Goal: Information Seeking & Learning: Learn about a topic

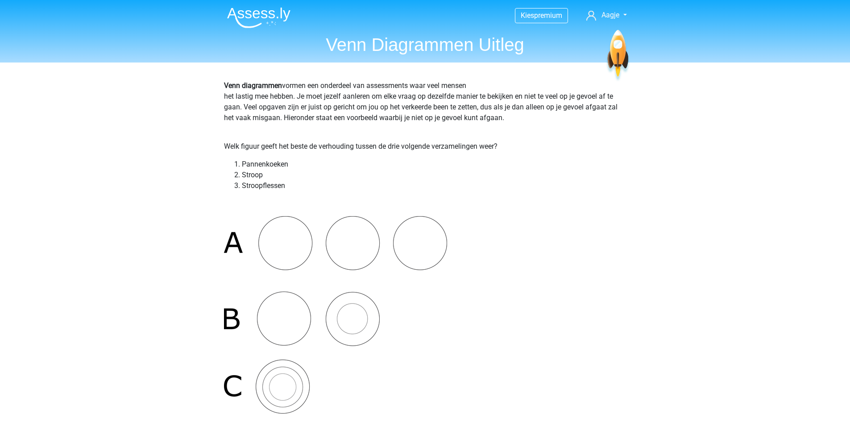
scroll to position [2351, 0]
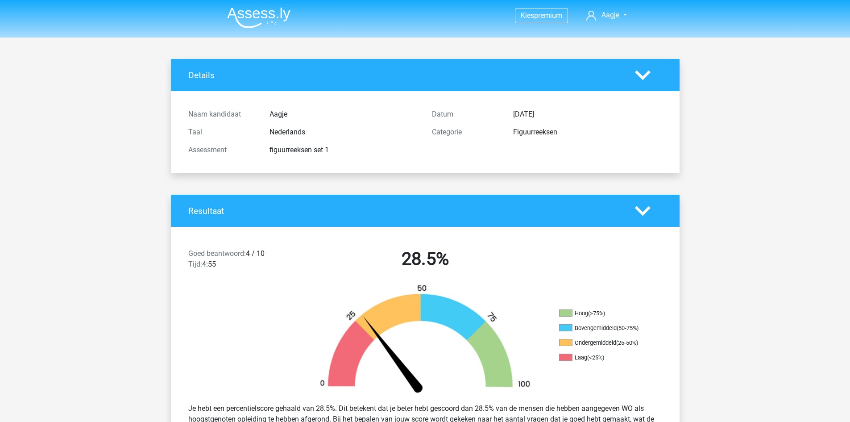
click at [281, 17] on img at bounding box center [258, 17] width 63 height 21
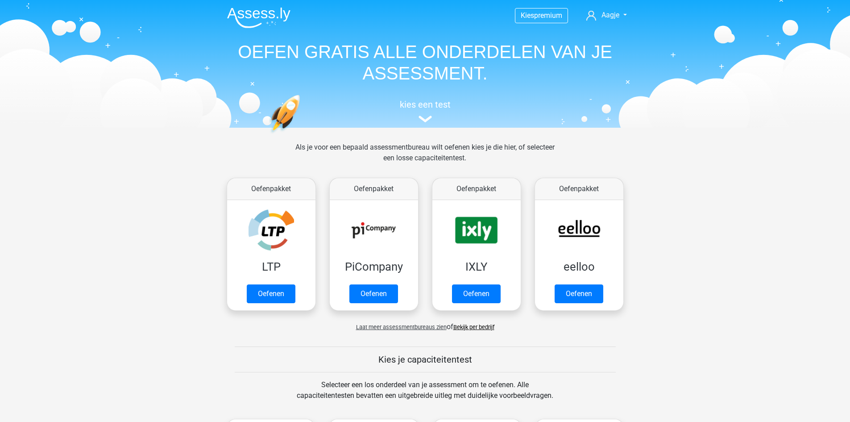
scroll to position [268, 0]
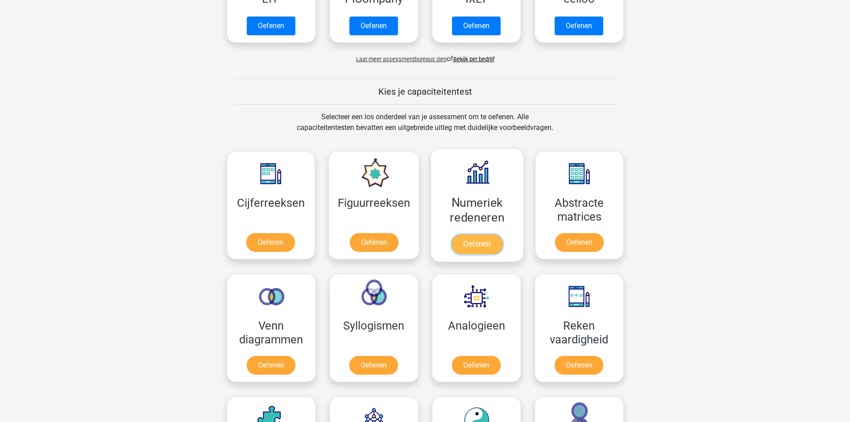
click at [473, 236] on link "Oefenen" at bounding box center [477, 244] width 51 height 20
click at [572, 242] on link "Oefenen" at bounding box center [579, 244] width 51 height 20
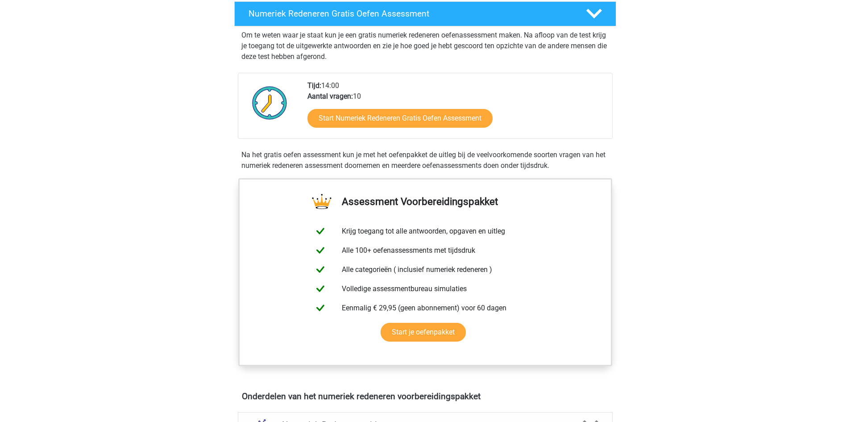
scroll to position [179, 0]
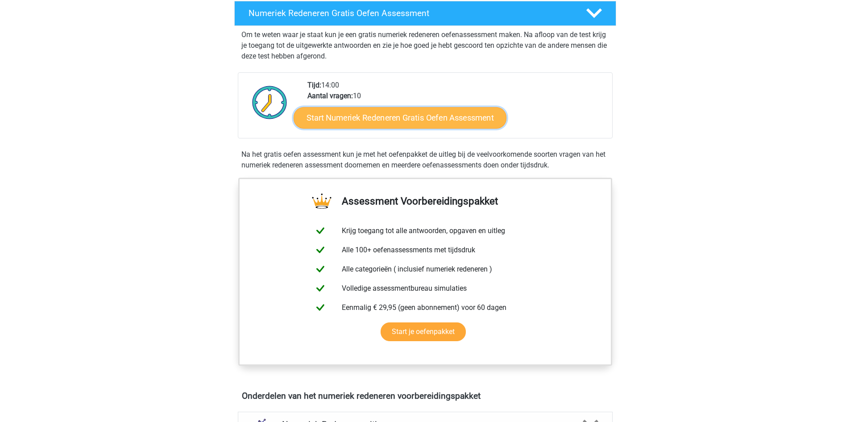
click at [338, 118] on link "Start Numeriek Redeneren Gratis Oefen Assessment" at bounding box center [400, 117] width 213 height 21
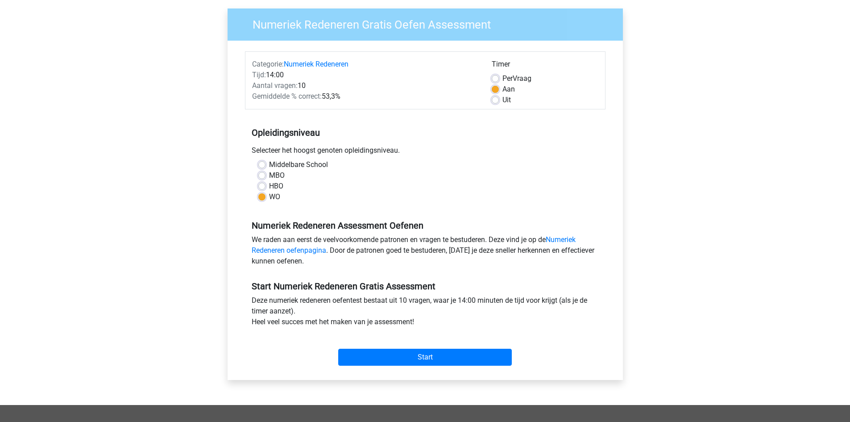
scroll to position [134, 0]
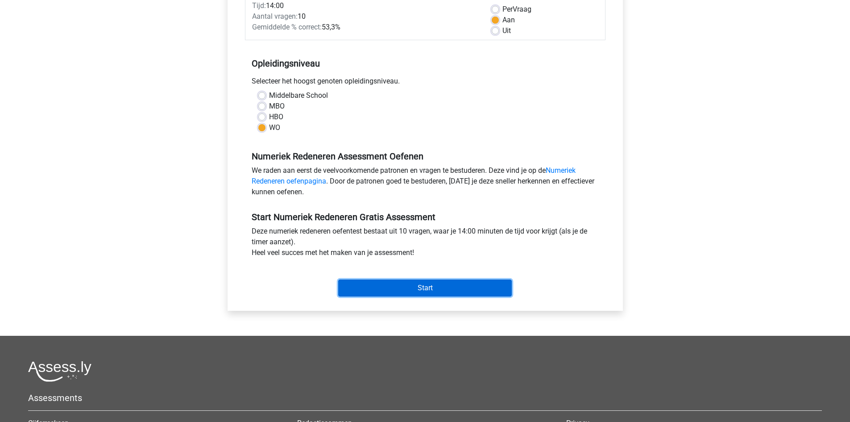
drag, startPoint x: 423, startPoint y: 293, endPoint x: 350, endPoint y: 283, distance: 73.5
click at [423, 292] on input "Start" at bounding box center [425, 287] width 174 height 17
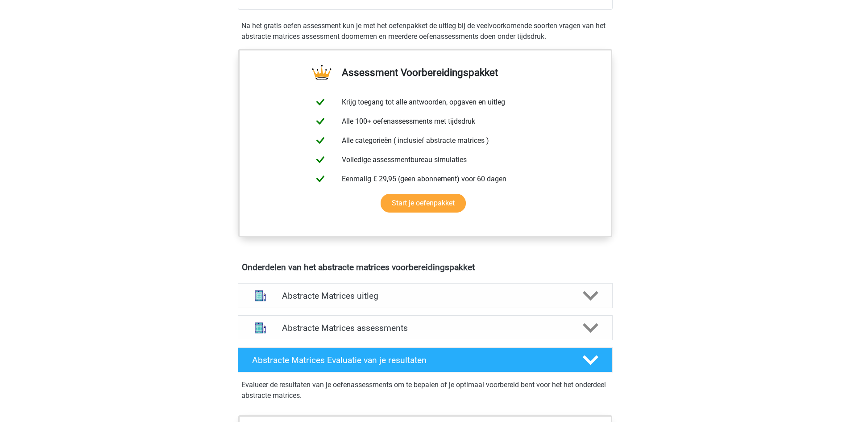
scroll to position [402, 0]
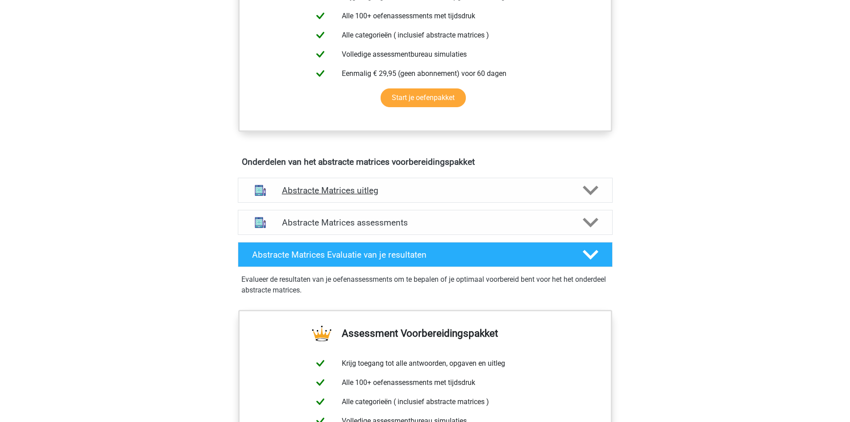
click at [463, 187] on h4 "Abstracte Matrices uitleg" at bounding box center [425, 190] width 287 height 10
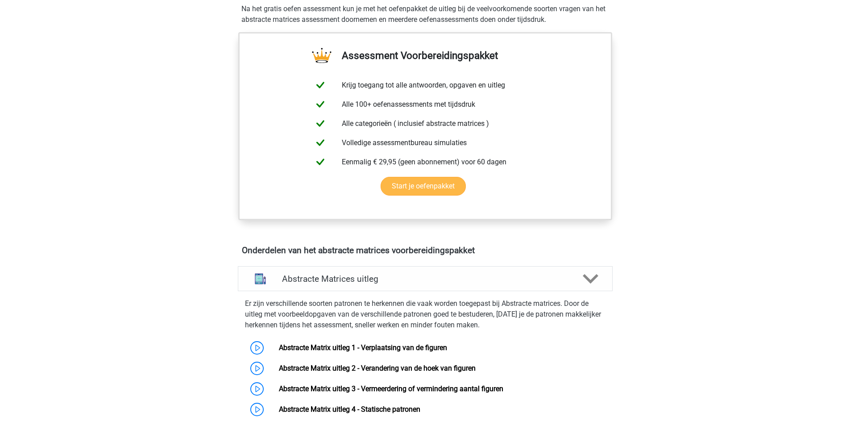
scroll to position [312, 0]
click at [430, 179] on link "Start je oefenpakket" at bounding box center [423, 187] width 85 height 19
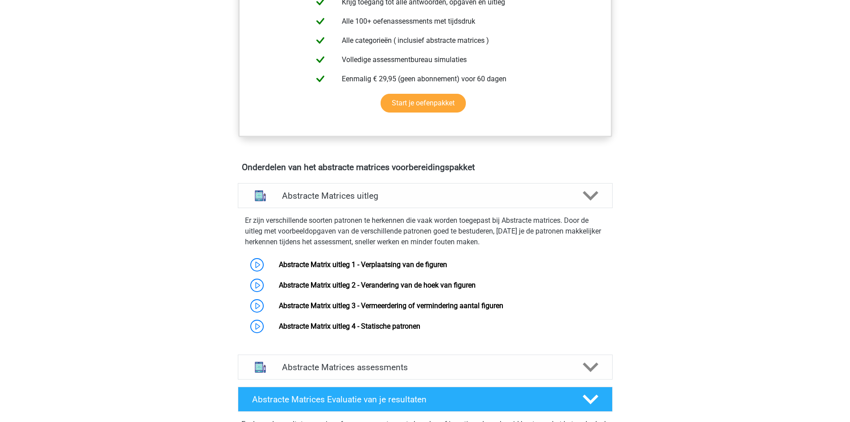
scroll to position [536, 0]
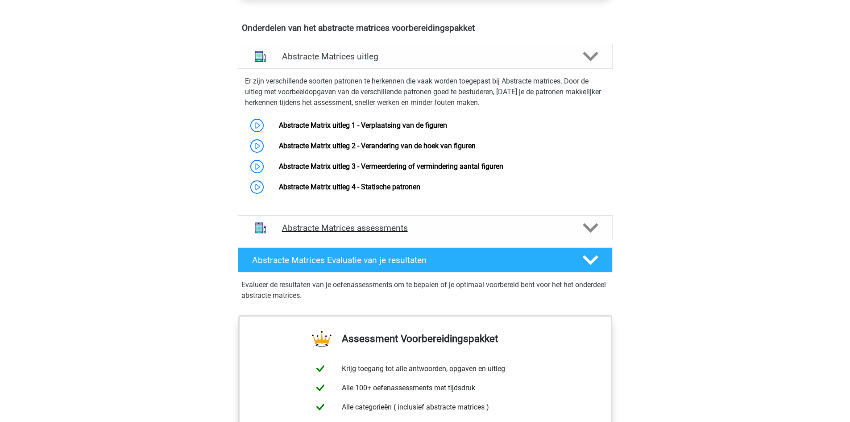
click at [411, 231] on h4 "Abstracte Matrices assessments" at bounding box center [425, 228] width 287 height 10
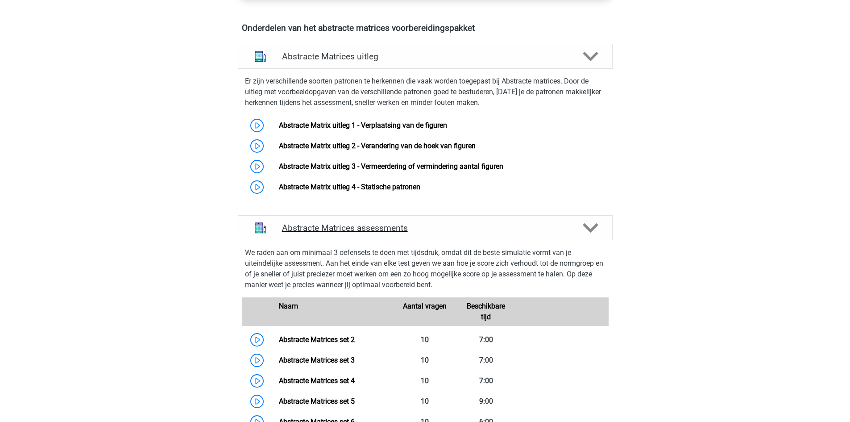
click at [411, 228] on h4 "Abstracte Matrices assessments" at bounding box center [425, 228] width 287 height 10
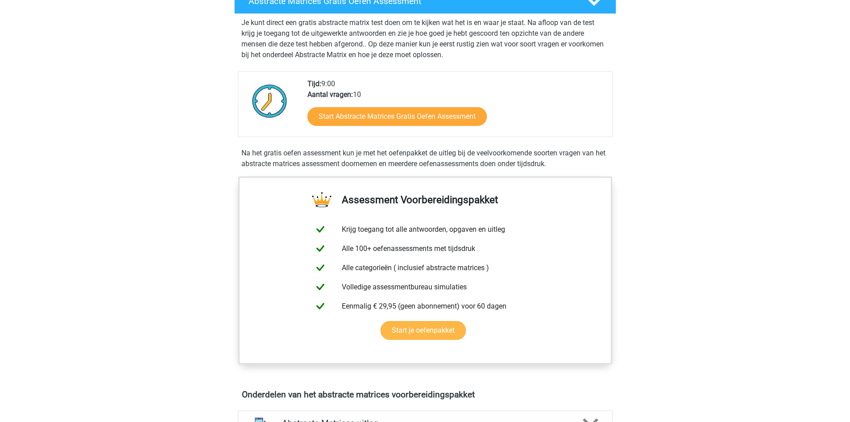
scroll to position [45, 0]
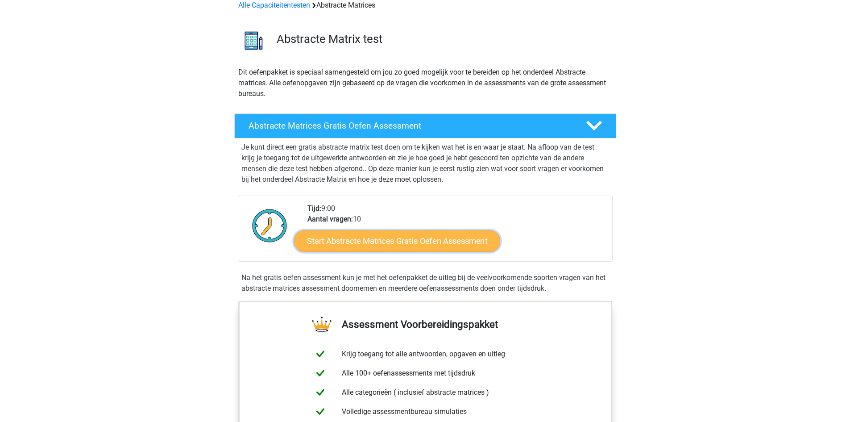
click at [409, 235] on link "Start Abstracte Matrices Gratis Oefen Assessment" at bounding box center [397, 240] width 206 height 21
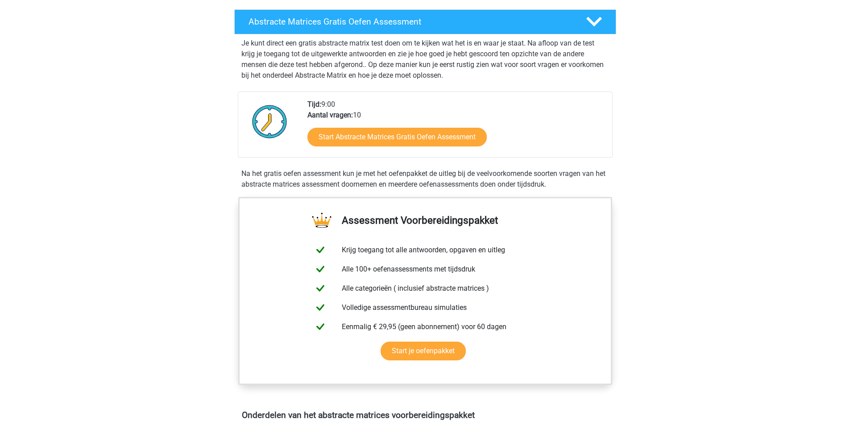
scroll to position [312, 0]
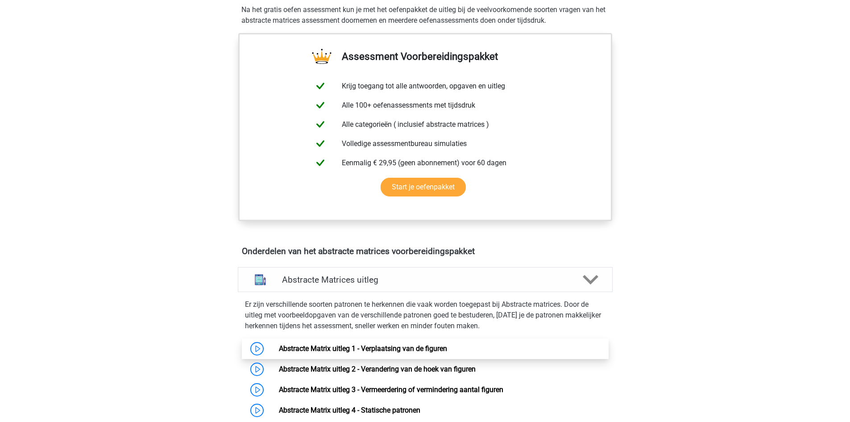
click at [387, 348] on link "Abstracte Matrix uitleg 1 - Verplaatsing van de figuren" at bounding box center [363, 348] width 168 height 8
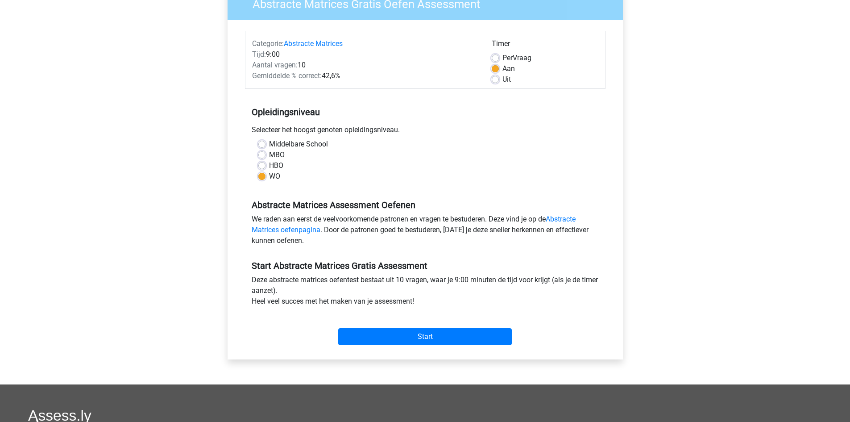
scroll to position [89, 0]
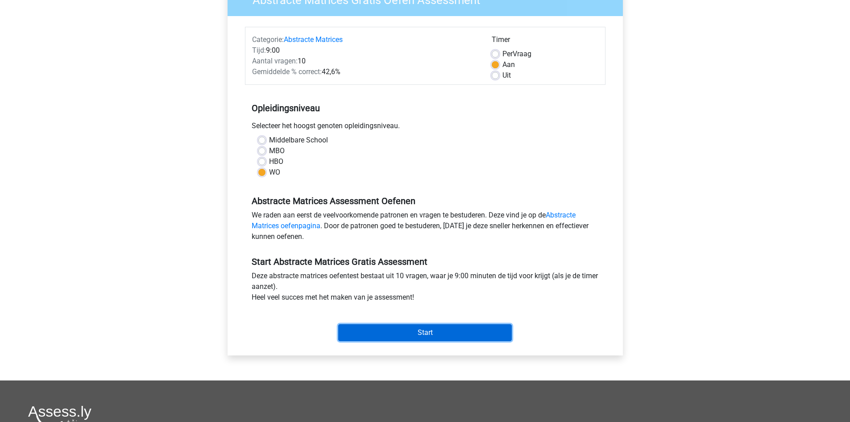
click at [392, 330] on input "Start" at bounding box center [425, 332] width 174 height 17
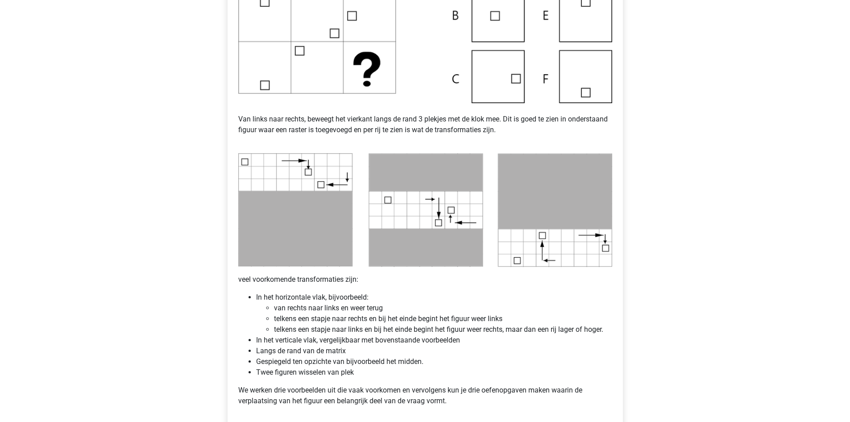
scroll to position [580, 0]
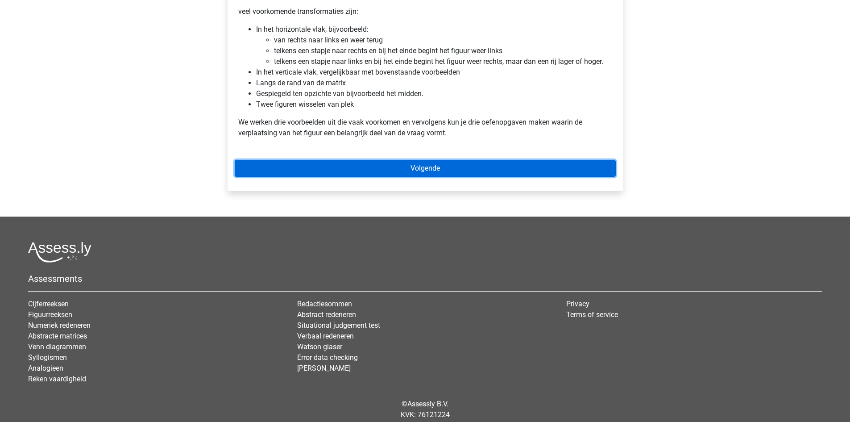
click at [351, 175] on link "Volgende" at bounding box center [425, 168] width 381 height 17
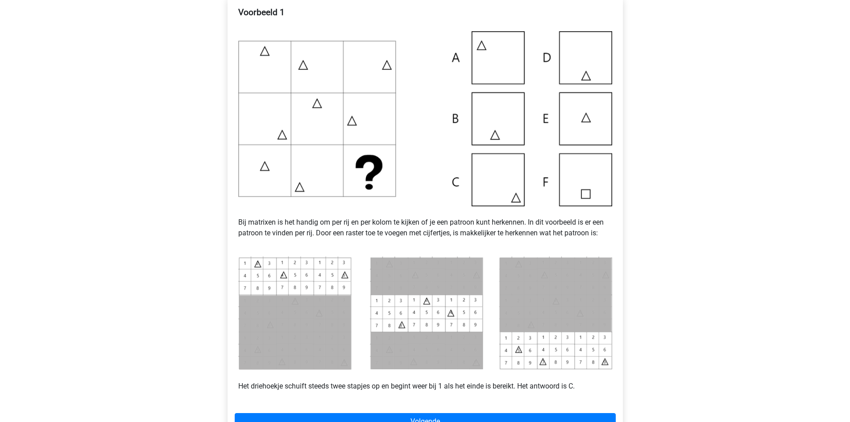
scroll to position [312, 0]
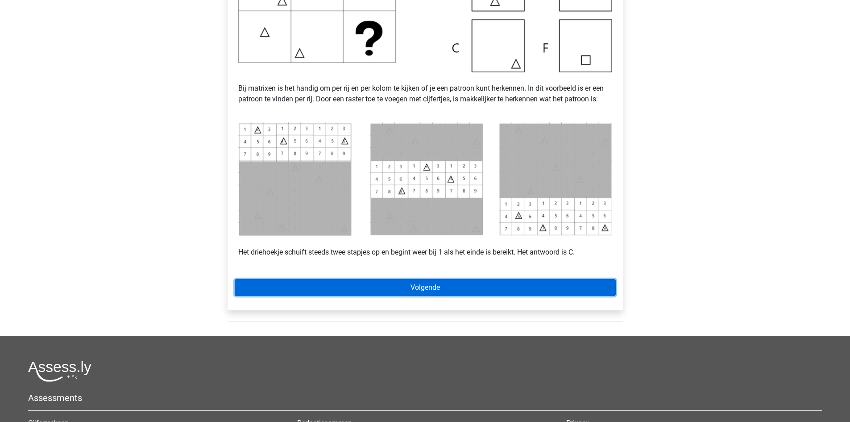
click at [420, 287] on link "Volgende" at bounding box center [425, 287] width 381 height 17
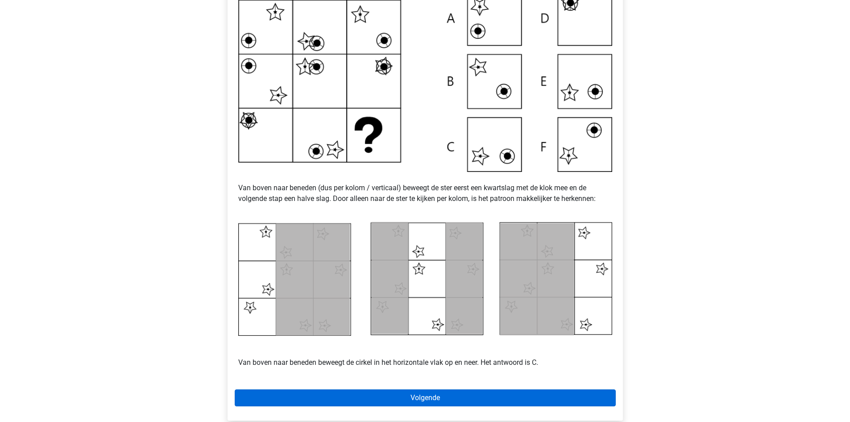
scroll to position [268, 0]
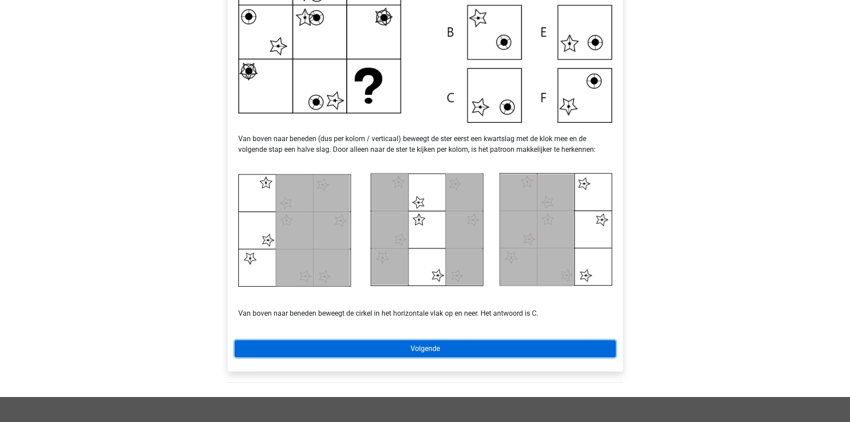
click at [439, 341] on link "Volgende" at bounding box center [425, 348] width 381 height 17
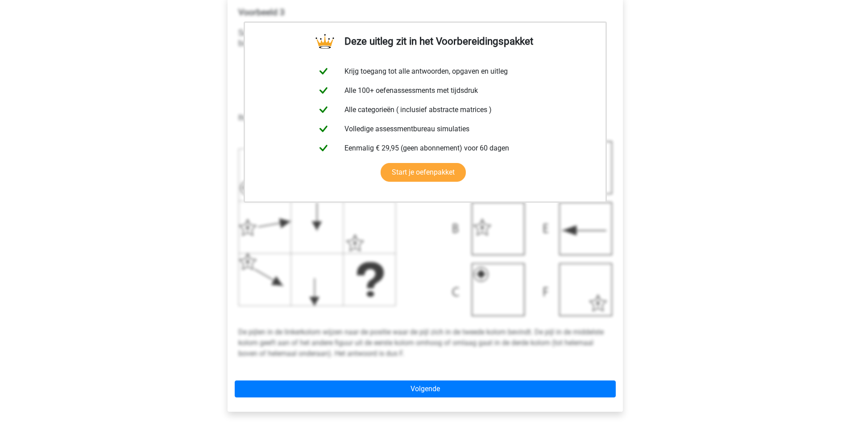
scroll to position [223, 0]
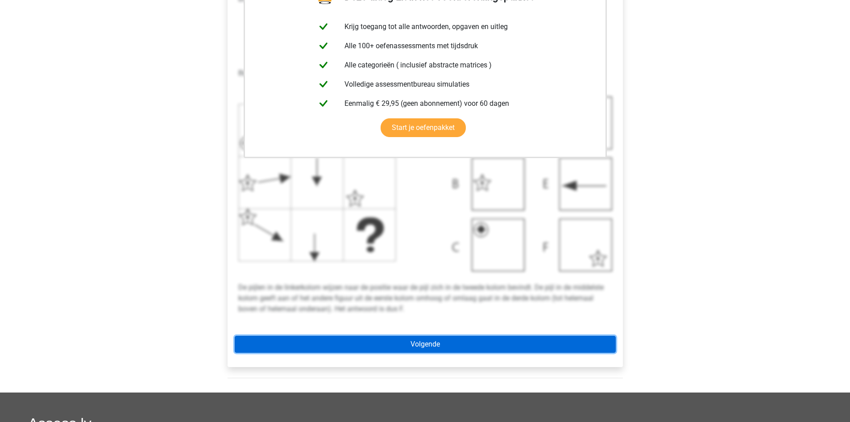
click at [444, 347] on link "Volgende" at bounding box center [425, 344] width 381 height 17
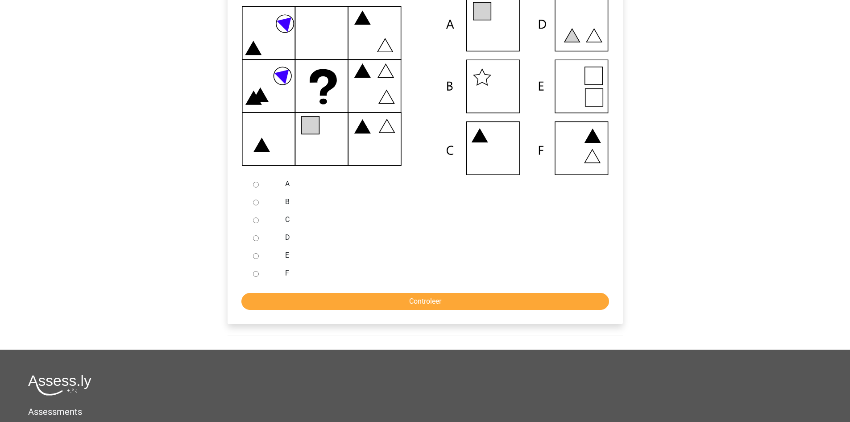
scroll to position [223, 0]
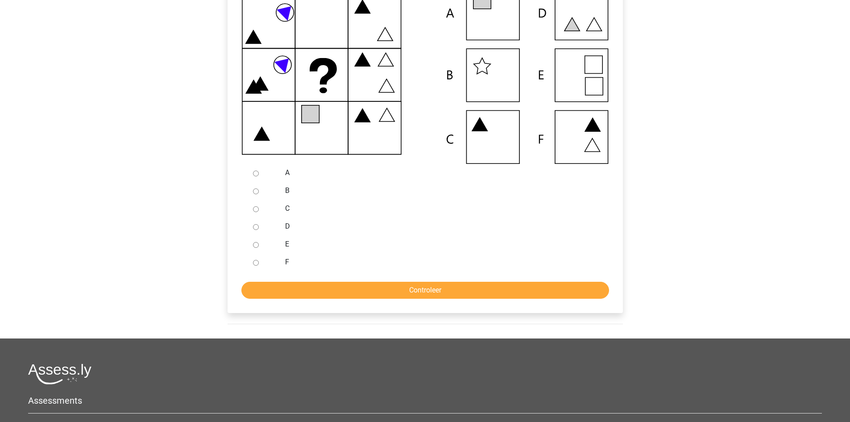
click at [260, 247] on div at bounding box center [264, 244] width 29 height 18
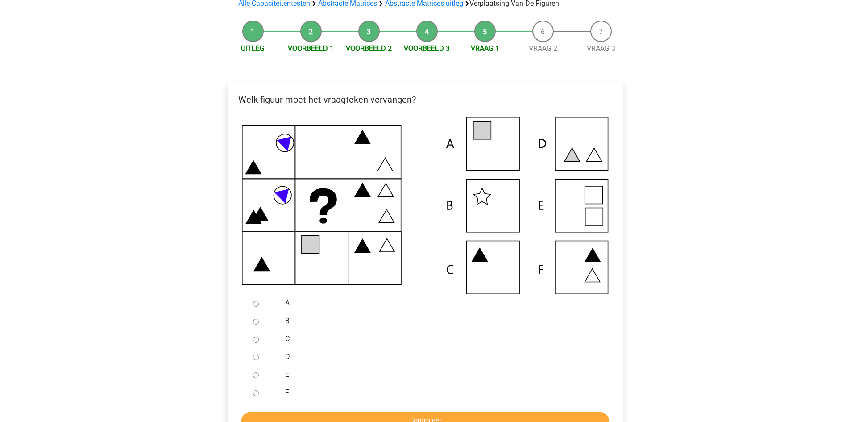
scroll to position [89, 0]
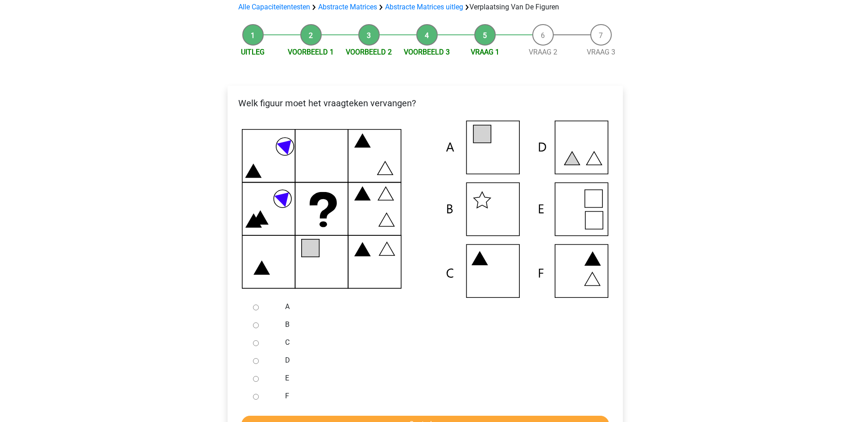
click at [258, 347] on div at bounding box center [264, 342] width 29 height 18
click at [257, 344] on input "C" at bounding box center [256, 343] width 6 height 6
radio input "true"
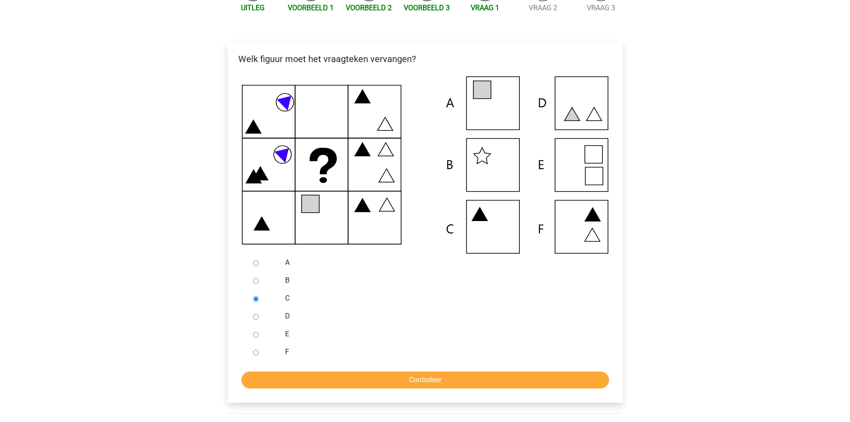
scroll to position [134, 0]
click at [294, 379] on input "Controleer" at bounding box center [425, 379] width 368 height 17
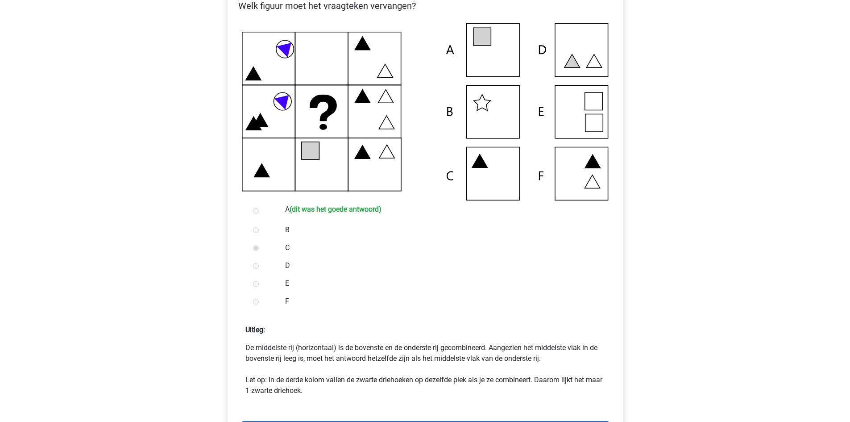
scroll to position [223, 0]
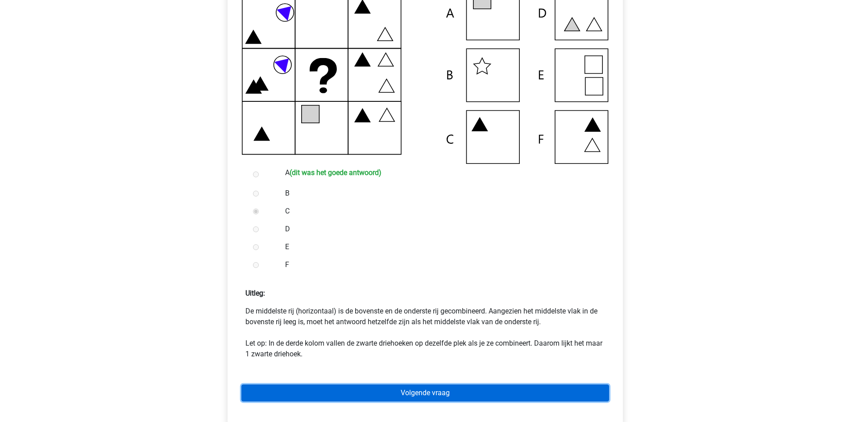
click at [454, 387] on link "Volgende vraag" at bounding box center [425, 392] width 368 height 17
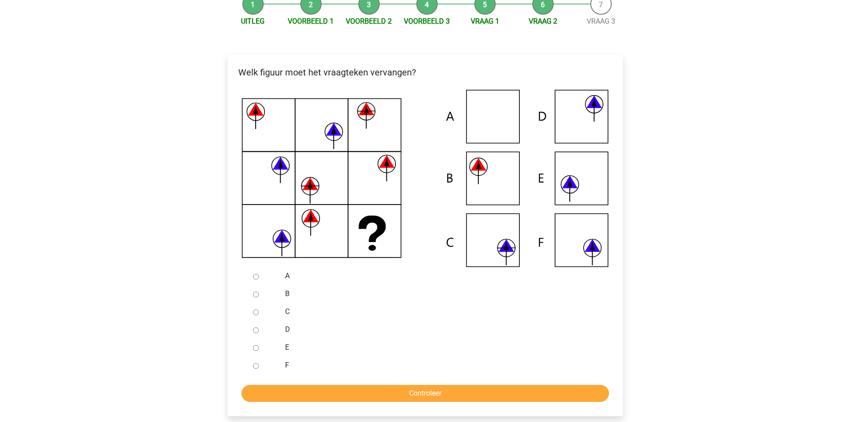
scroll to position [134, 0]
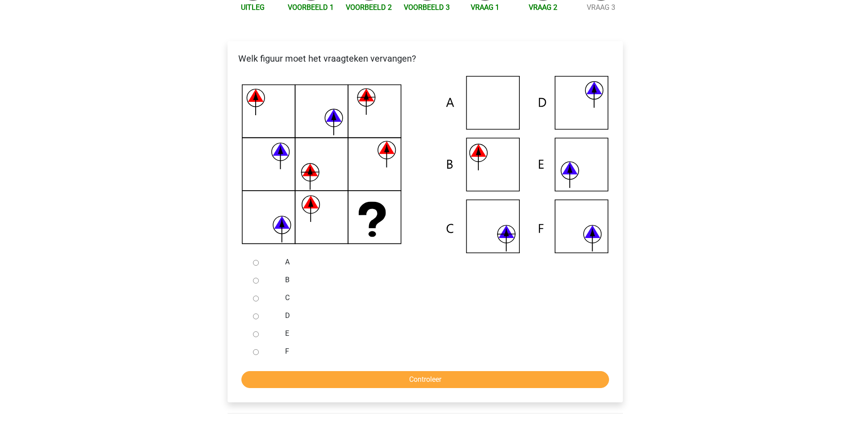
click at [260, 298] on div at bounding box center [264, 298] width 29 height 18
click at [255, 300] on input "C" at bounding box center [256, 298] width 6 height 6
radio input "true"
click at [300, 380] on input "Controleer" at bounding box center [425, 379] width 368 height 17
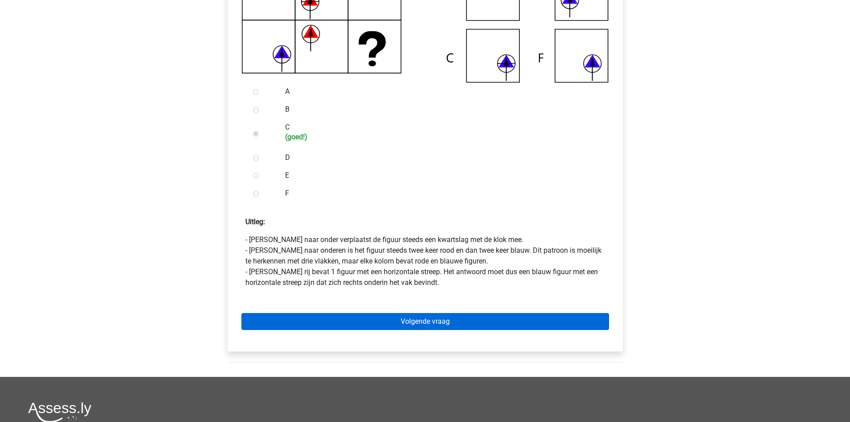
scroll to position [312, 0]
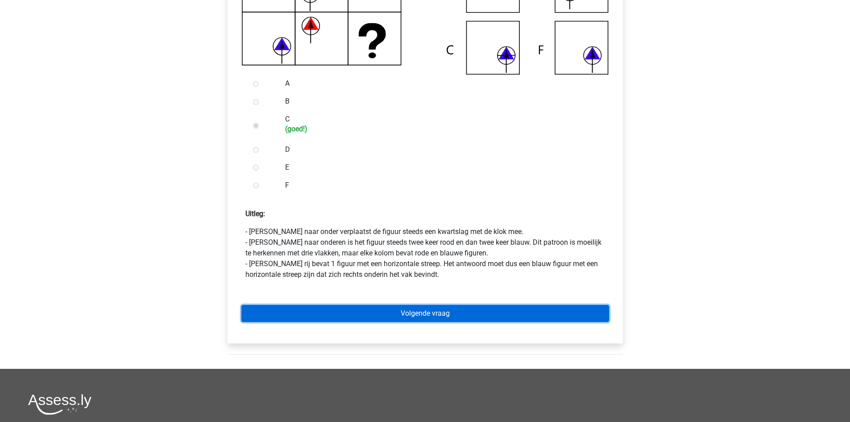
click at [350, 308] on link "Volgende vraag" at bounding box center [425, 313] width 368 height 17
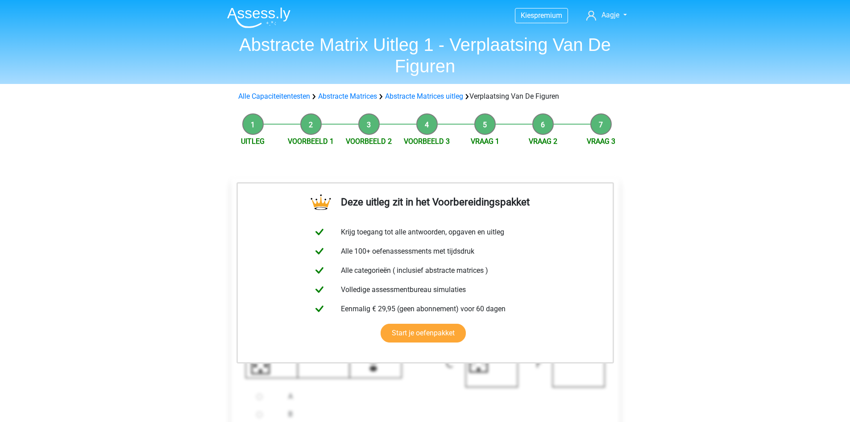
click at [265, 101] on div "Alle Capaciteitentesten Abstracte Matrices Abstracte Matrices uitleg Verplaatsi…" at bounding box center [425, 96] width 381 height 11
click at [274, 92] on link "Alle Capaciteitentesten" at bounding box center [274, 96] width 72 height 8
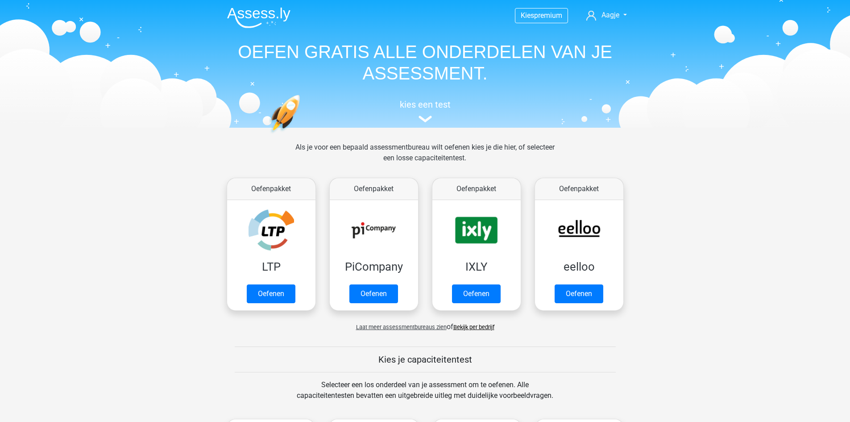
scroll to position [379, 0]
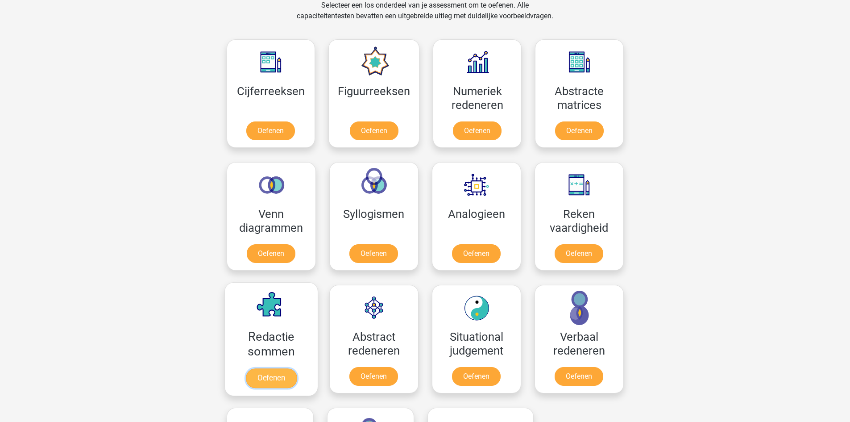
click at [280, 373] on link "Oefenen" at bounding box center [271, 378] width 51 height 20
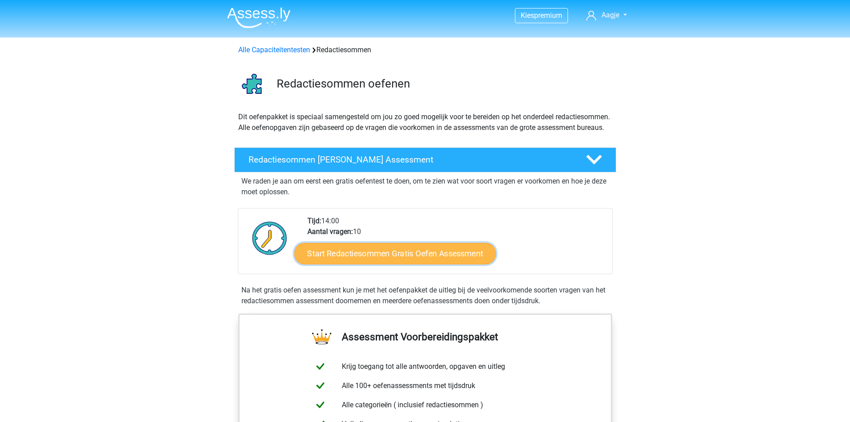
click at [434, 263] on link "Start Redactiesommen Gratis Oefen Assessment" at bounding box center [395, 252] width 202 height 21
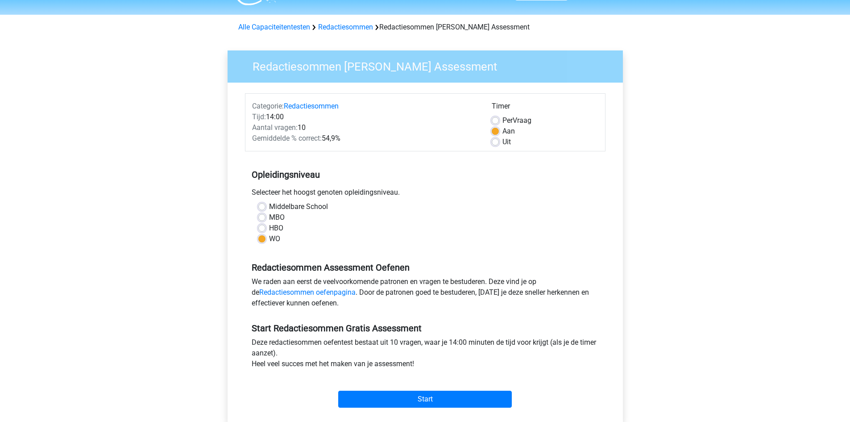
scroll to position [45, 0]
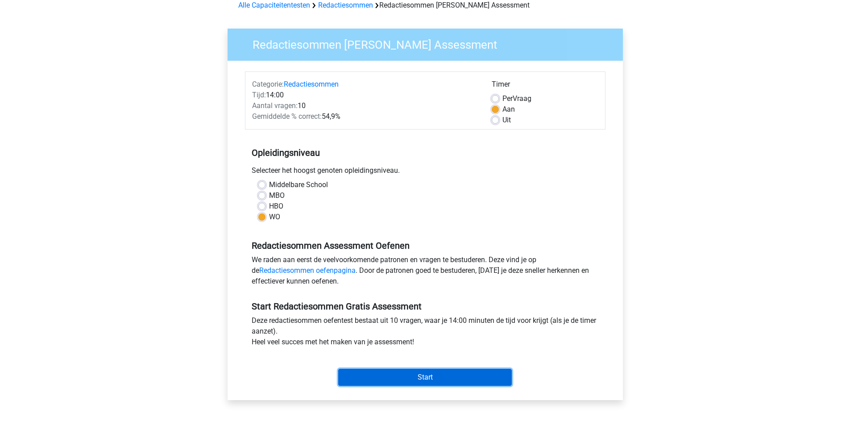
click at [422, 373] on input "Start" at bounding box center [425, 377] width 174 height 17
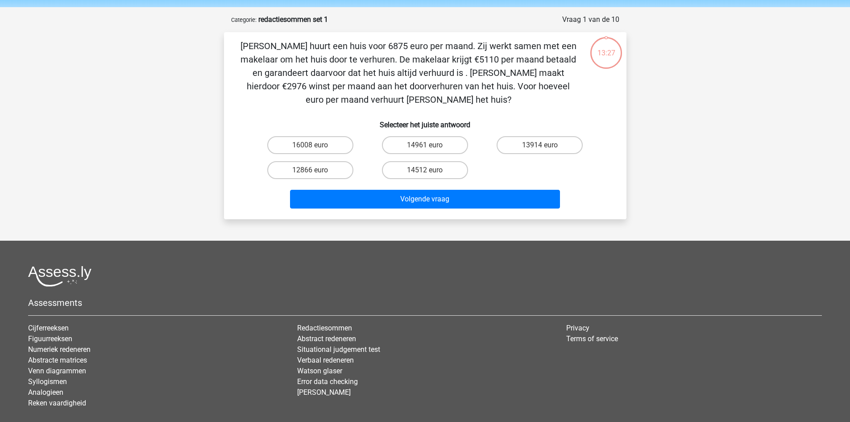
scroll to position [45, 0]
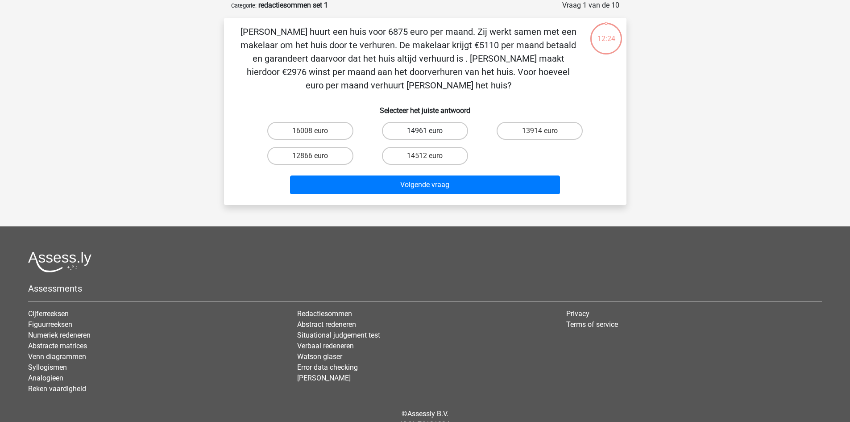
click at [406, 132] on label "14961 euro" at bounding box center [425, 131] width 86 height 18
click at [425, 132] on input "14961 euro" at bounding box center [428, 134] width 6 height 6
radio input "true"
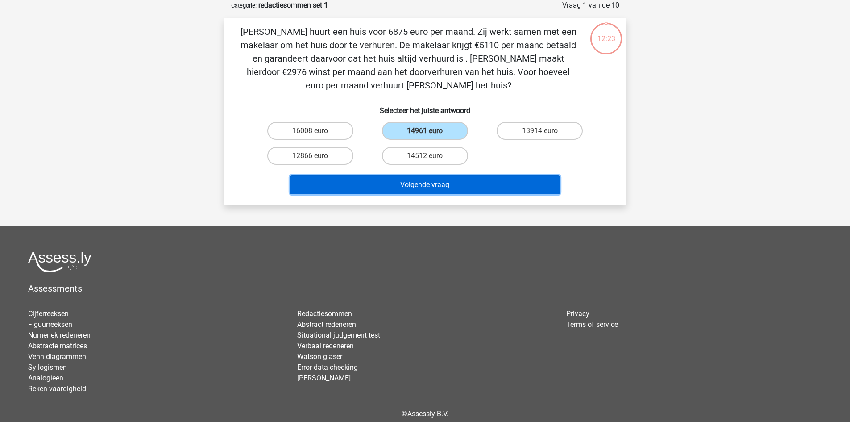
click at [429, 187] on button "Volgende vraag" at bounding box center [425, 184] width 270 height 19
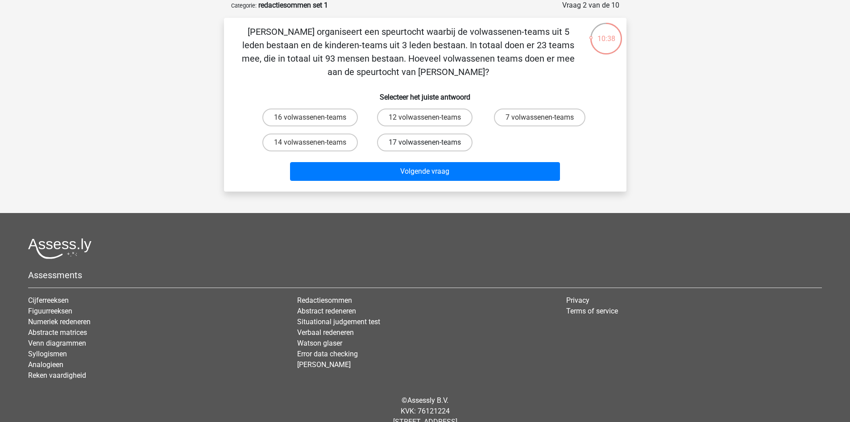
click at [434, 144] on label "17 volwassenen-teams" at bounding box center [425, 142] width 96 height 18
click at [431, 144] on input "17 volwassenen-teams" at bounding box center [428, 145] width 6 height 6
radio input "true"
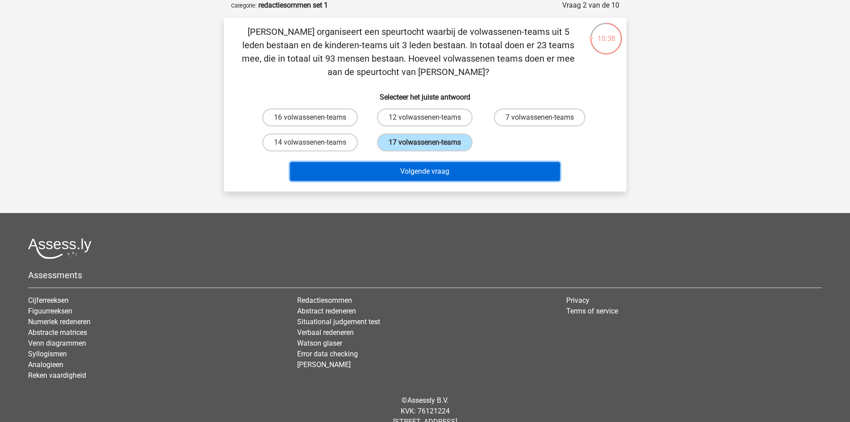
click at [447, 168] on button "Volgende vraag" at bounding box center [425, 171] width 270 height 19
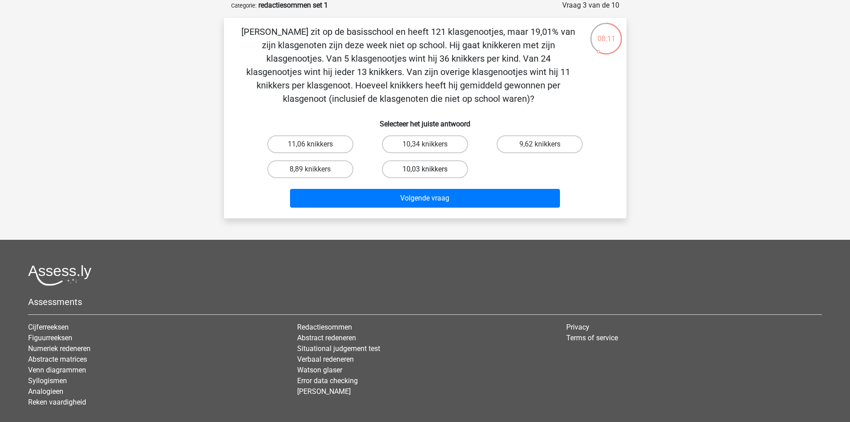
click at [436, 170] on label "10,03 knikkers" at bounding box center [425, 169] width 86 height 18
click at [431, 170] on input "10,03 knikkers" at bounding box center [428, 172] width 6 height 6
radio input "true"
click at [434, 148] on label "10,34 knikkers" at bounding box center [425, 144] width 86 height 18
click at [431, 148] on input "10,34 knikkers" at bounding box center [428, 147] width 6 height 6
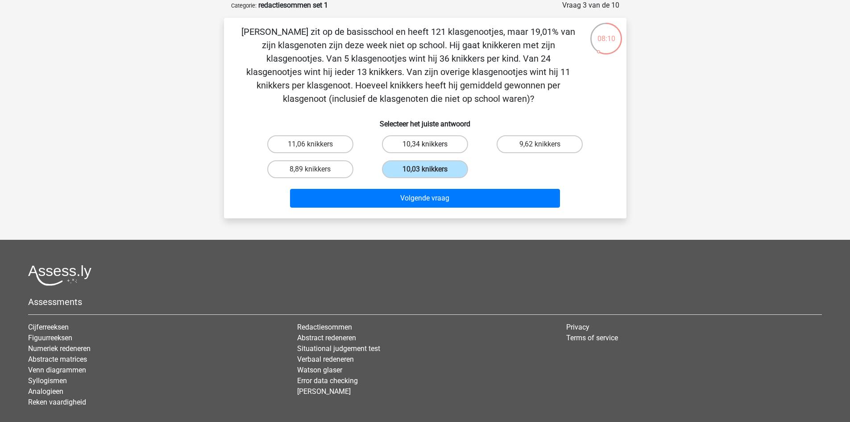
radio input "true"
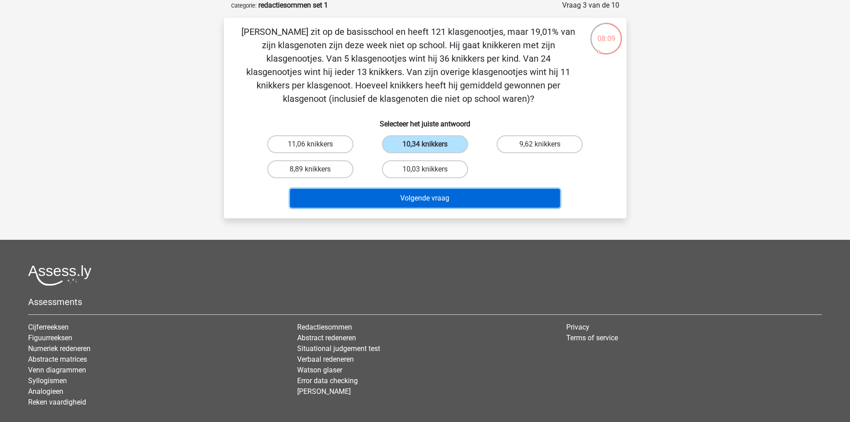
click at [432, 191] on button "Volgende vraag" at bounding box center [425, 198] width 270 height 19
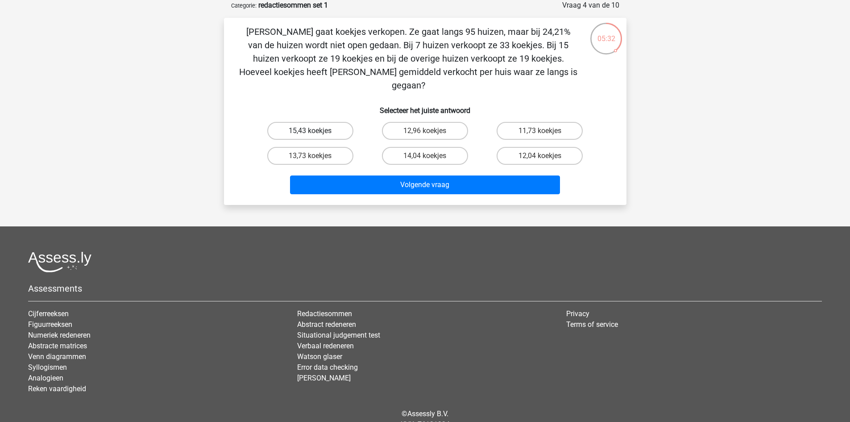
click at [300, 122] on label "15,43 koekjes" at bounding box center [310, 131] width 86 height 18
click at [310, 131] on input "15,43 koekjes" at bounding box center [313, 134] width 6 height 6
radio input "true"
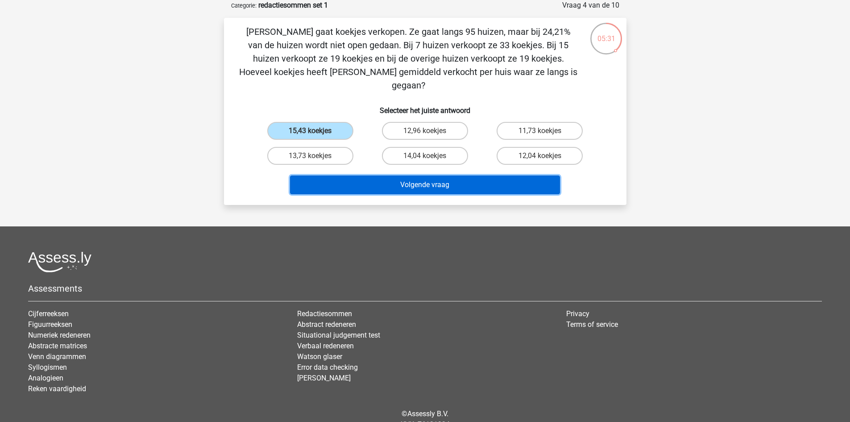
click at [349, 181] on button "Volgende vraag" at bounding box center [425, 184] width 270 height 19
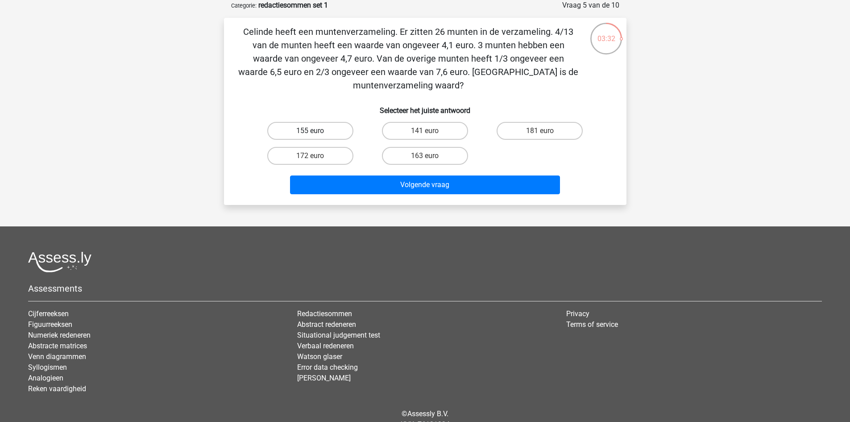
click at [299, 134] on label "155 euro" at bounding box center [310, 131] width 86 height 18
click at [310, 134] on input "155 euro" at bounding box center [313, 134] width 6 height 6
radio input "true"
click at [338, 202] on div "Celinde heeft een muntenverzameling. Er zitten 26 munten in de verzameling. 4/1…" at bounding box center [425, 111] width 403 height 187
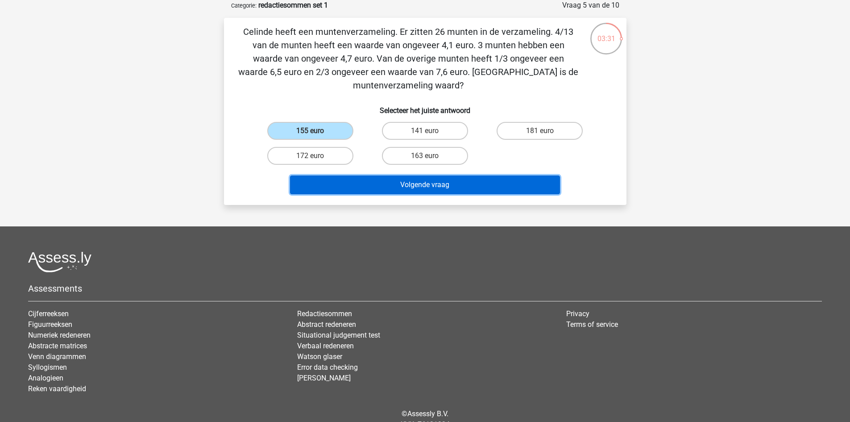
click at [344, 192] on button "Volgende vraag" at bounding box center [425, 184] width 270 height 19
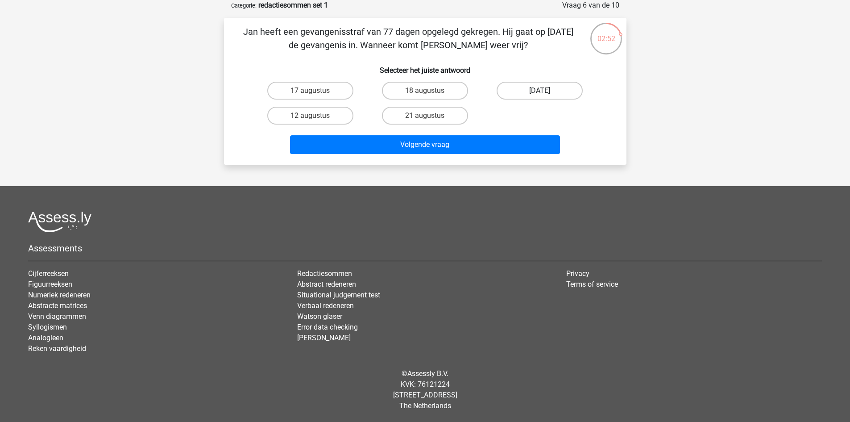
click at [539, 88] on label "13 augustus" at bounding box center [540, 91] width 86 height 18
click at [540, 91] on input "13 augustus" at bounding box center [543, 94] width 6 height 6
radio input "true"
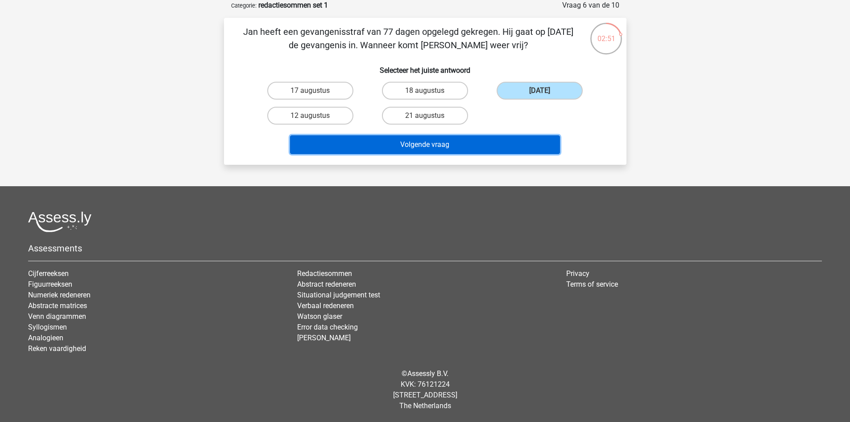
click at [488, 146] on button "Volgende vraag" at bounding box center [425, 144] width 270 height 19
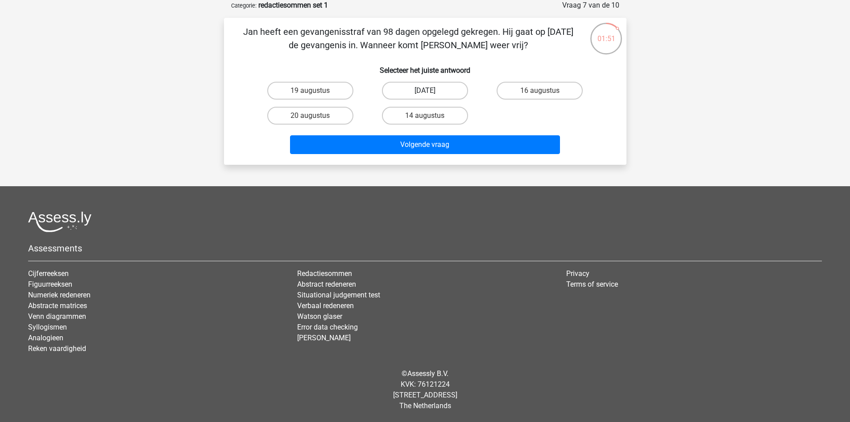
click at [445, 92] on label "22 augustus" at bounding box center [425, 91] width 86 height 18
click at [431, 92] on input "22 augustus" at bounding box center [428, 94] width 6 height 6
radio input "true"
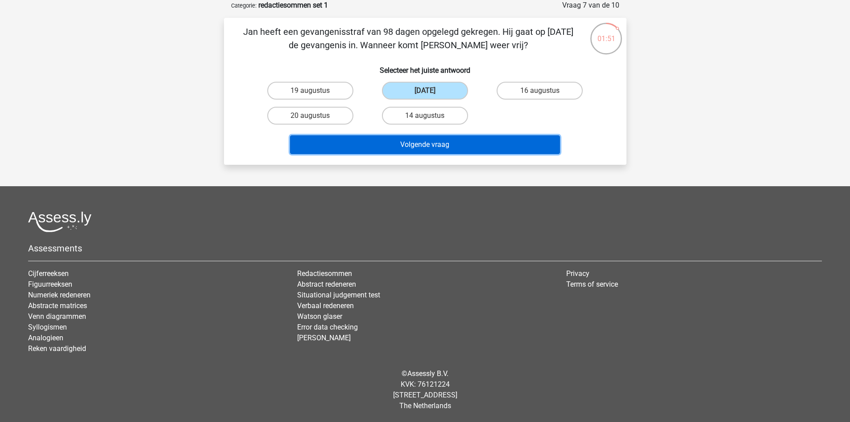
click at [455, 141] on button "Volgende vraag" at bounding box center [425, 144] width 270 height 19
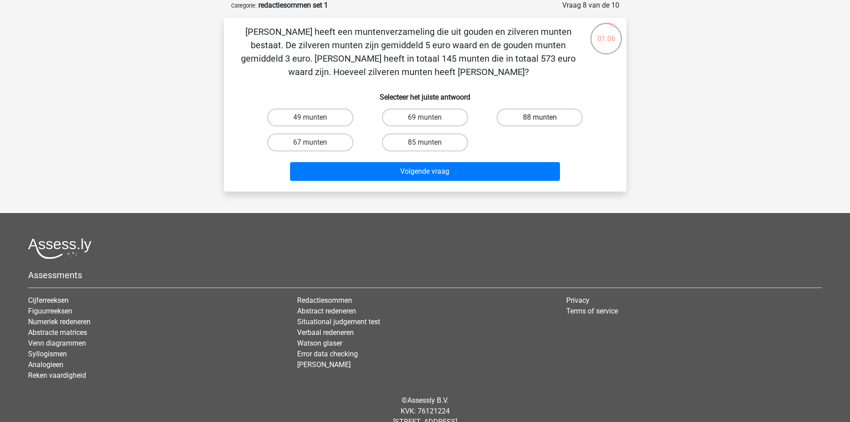
click at [514, 123] on label "88 munten" at bounding box center [540, 117] width 86 height 18
click at [540, 123] on input "88 munten" at bounding box center [543, 120] width 6 height 6
radio input "true"
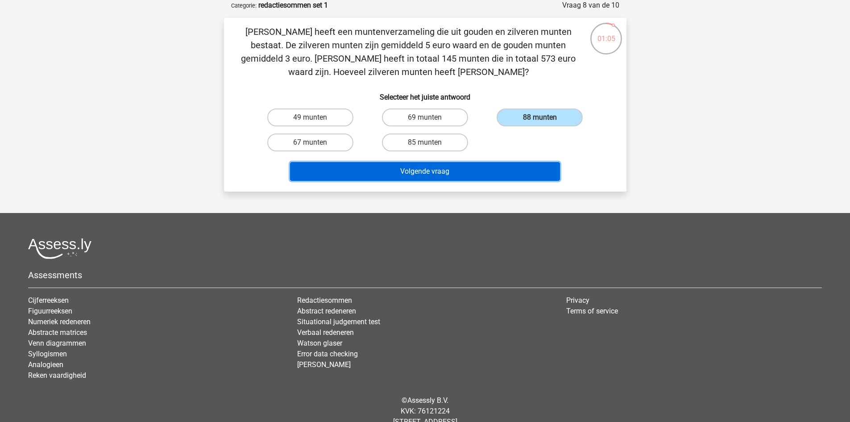
click at [483, 172] on button "Volgende vraag" at bounding box center [425, 171] width 270 height 19
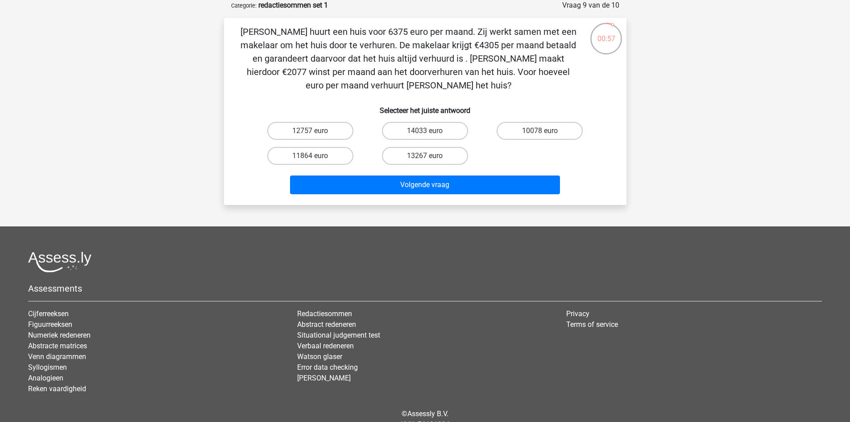
scroll to position [0, 0]
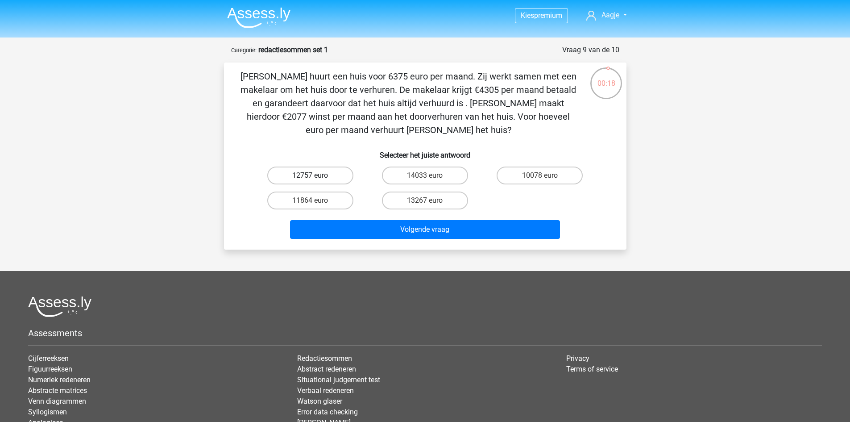
click at [331, 180] on label "12757 euro" at bounding box center [310, 175] width 86 height 18
click at [316, 180] on input "12757 euro" at bounding box center [313, 178] width 6 height 6
radio input "true"
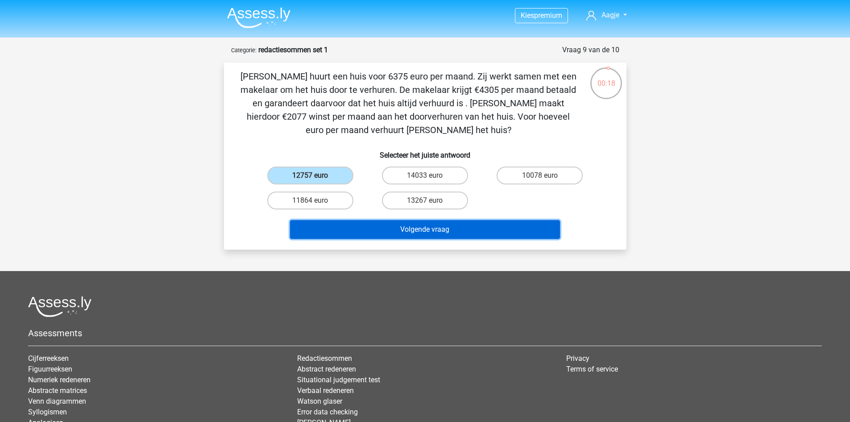
click at [409, 233] on button "Volgende vraag" at bounding box center [425, 229] width 270 height 19
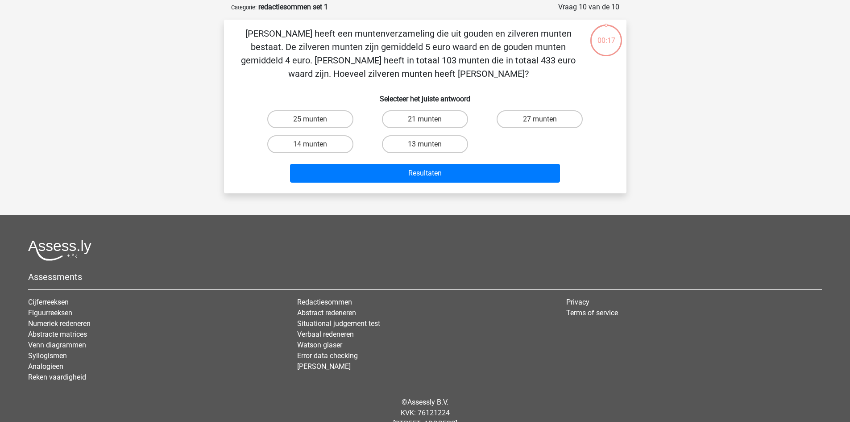
scroll to position [45, 0]
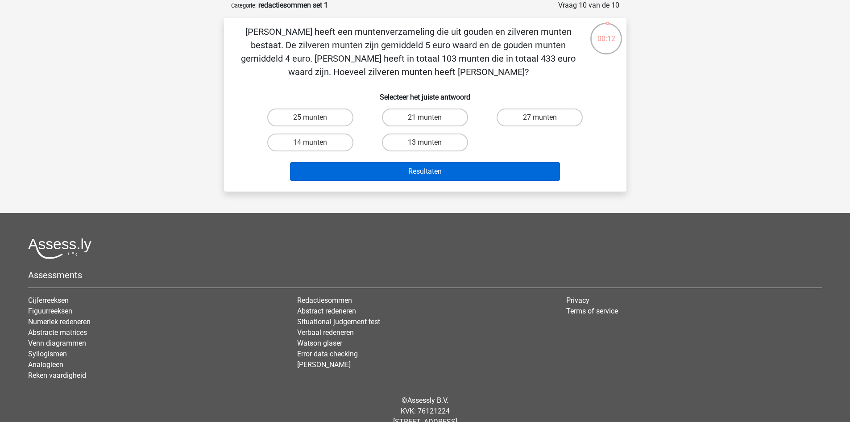
drag, startPoint x: 406, startPoint y: 119, endPoint x: 435, endPoint y: 170, distance: 58.4
click at [406, 120] on label "21 munten" at bounding box center [425, 117] width 86 height 18
click at [425, 120] on input "21 munten" at bounding box center [428, 120] width 6 height 6
radio input "true"
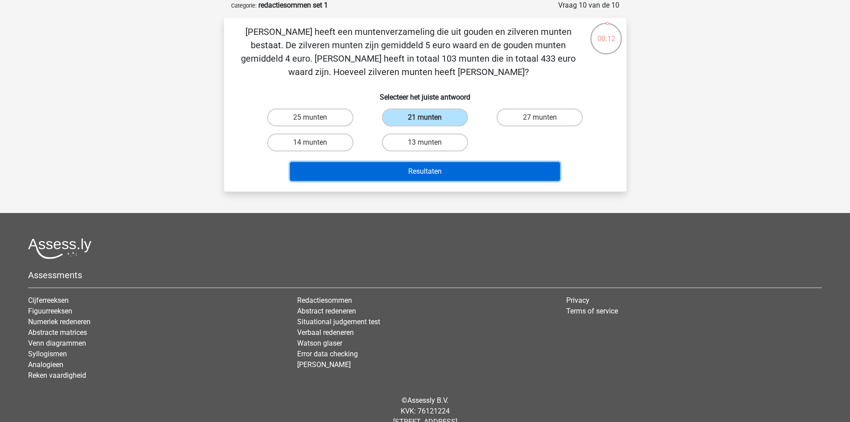
click at [436, 171] on button "Resultaten" at bounding box center [425, 171] width 270 height 19
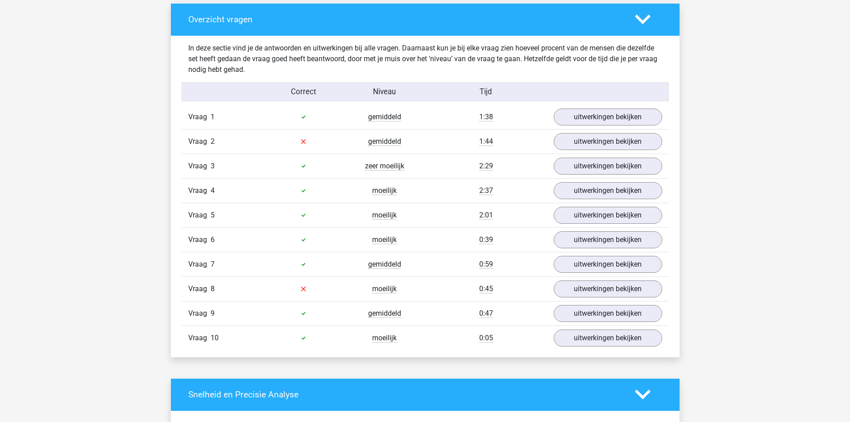
scroll to position [670, 0]
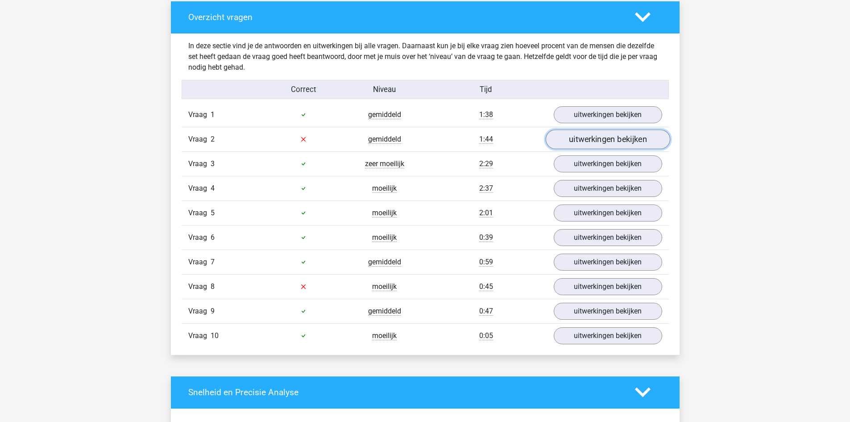
click at [581, 141] on link "uitwerkingen bekijken" at bounding box center [607, 139] width 125 height 20
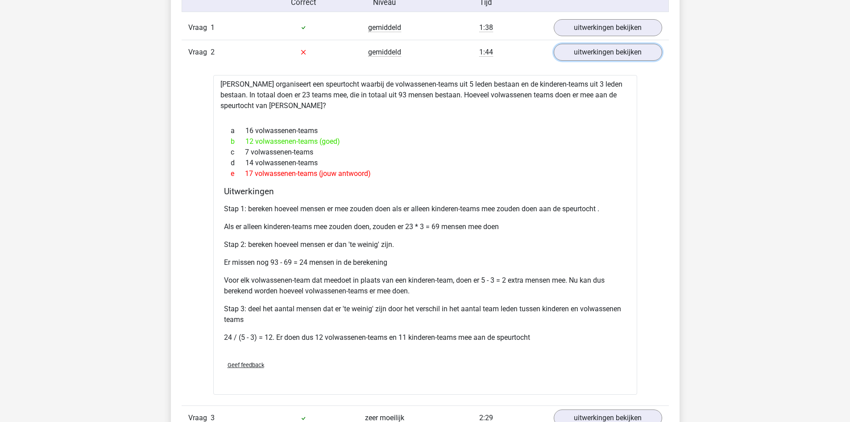
scroll to position [759, 0]
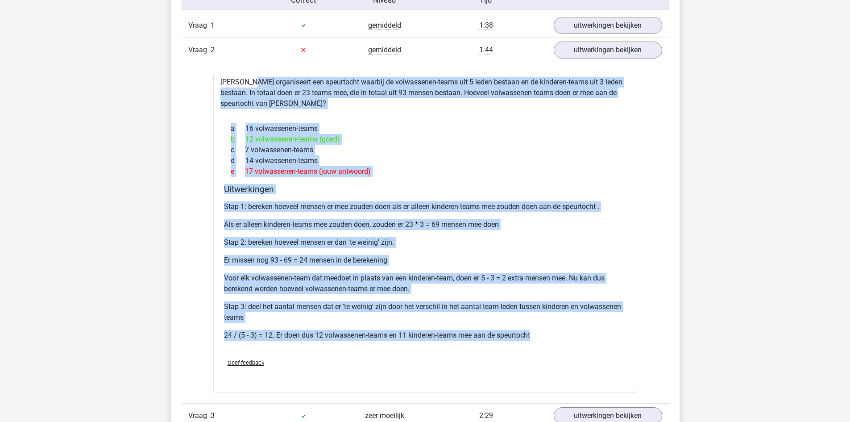
drag, startPoint x: 221, startPoint y: 81, endPoint x: 442, endPoint y: 284, distance: 300.1
click at [541, 333] on div "[PERSON_NAME] organiseert een speurtocht waarbij de volwassenen-teams uit 5 led…" at bounding box center [425, 233] width 424 height 320
copy div "[PERSON_NAME] organiseert een speurtocht waarbij de volwassenen-teams uit 5 led…"
click at [486, 220] on p "Als er alleen kinderen-teams mee zouden doen, zouden er 23 * 3 = 69 mensen mee …" at bounding box center [425, 224] width 403 height 11
click at [494, 229] on p "Als er alleen kinderen-teams mee zouden doen, zouden er 23 * 3 = 69 mensen mee …" at bounding box center [425, 224] width 403 height 11
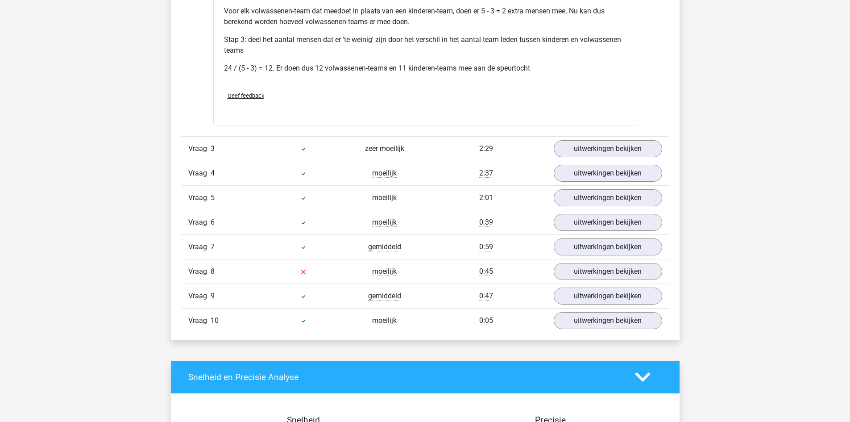
scroll to position [1027, 0]
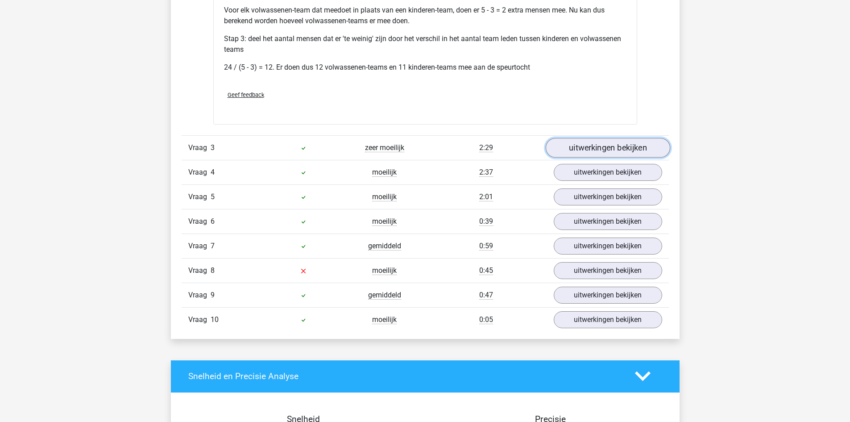
click at [643, 146] on link "uitwerkingen bekijken" at bounding box center [607, 148] width 125 height 20
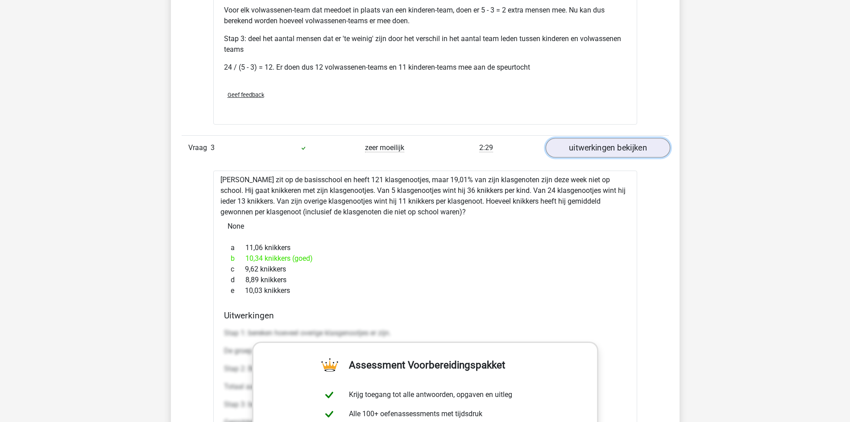
click at [642, 146] on link "uitwerkingen bekijken" at bounding box center [607, 148] width 125 height 20
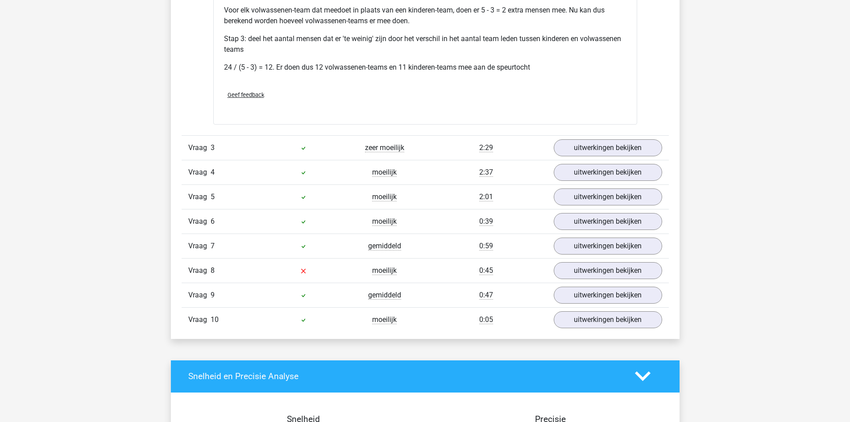
click at [638, 162] on div "Vraag 4 moeilijk 2:37 uitwerkingen bekijken" at bounding box center [425, 172] width 487 height 25
click at [615, 169] on link "uitwerkingen bekijken" at bounding box center [607, 172] width 125 height 20
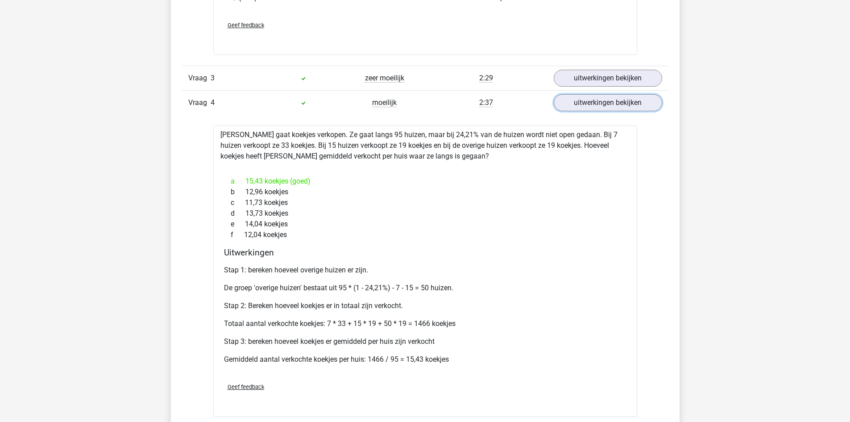
scroll to position [1116, 0]
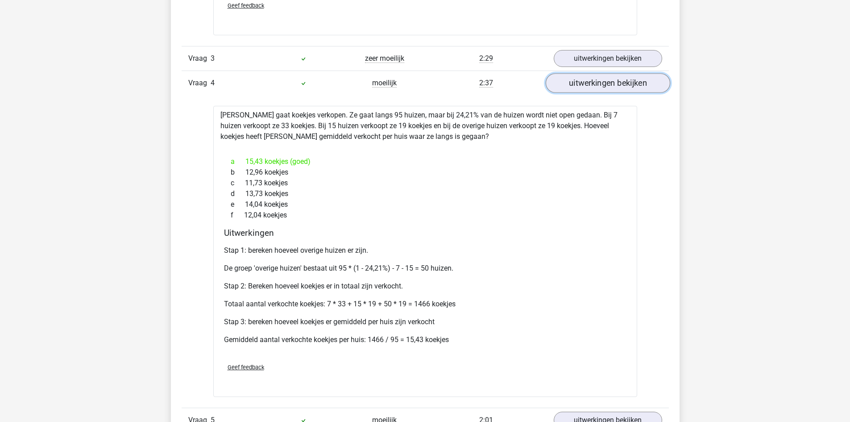
click at [585, 87] on link "uitwerkingen bekijken" at bounding box center [607, 83] width 125 height 20
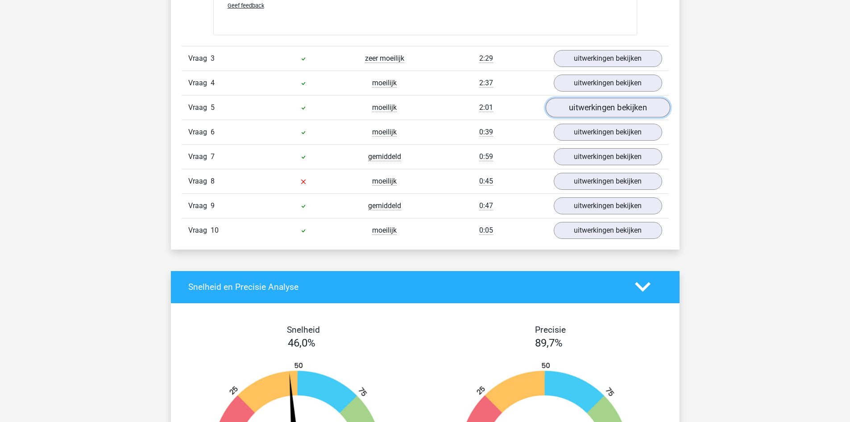
click at [599, 106] on link "uitwerkingen bekijken" at bounding box center [607, 108] width 125 height 20
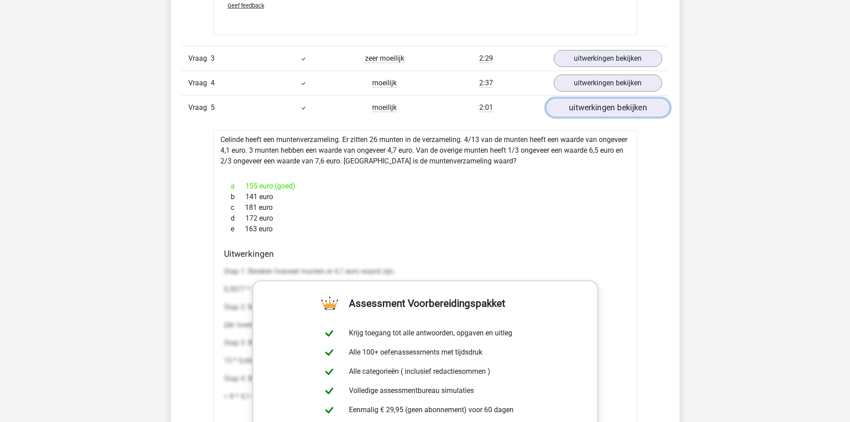
click at [597, 105] on link "uitwerkingen bekijken" at bounding box center [607, 108] width 125 height 20
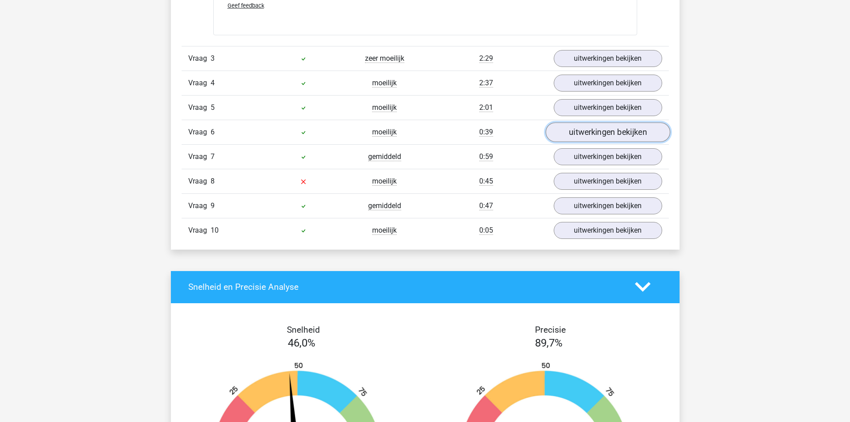
click at [574, 137] on link "uitwerkingen bekijken" at bounding box center [607, 132] width 125 height 20
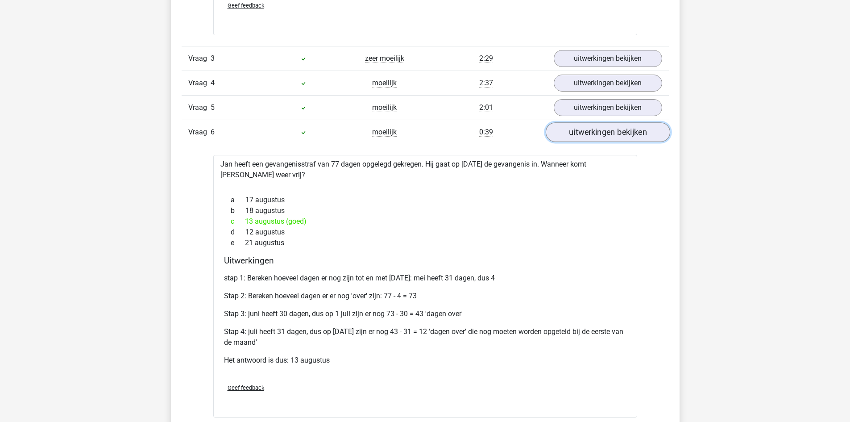
click at [574, 137] on link "uitwerkingen bekijken" at bounding box center [607, 132] width 125 height 20
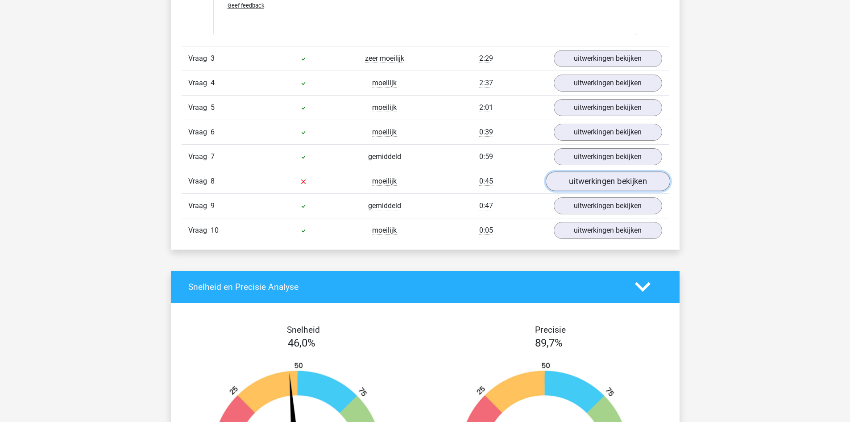
click at [574, 177] on link "uitwerkingen bekijken" at bounding box center [607, 181] width 125 height 20
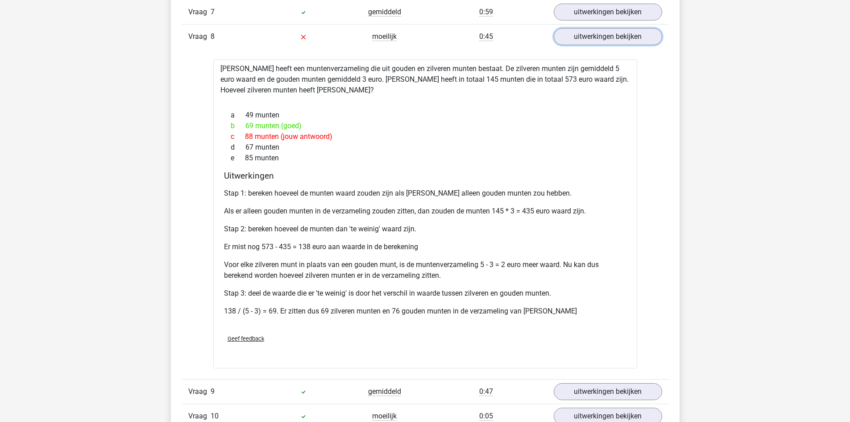
scroll to position [1294, 0]
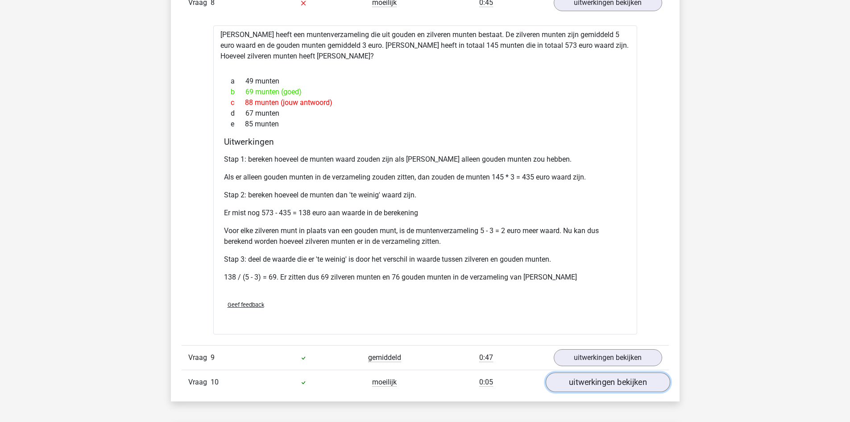
click at [614, 380] on link "uitwerkingen bekijken" at bounding box center [607, 382] width 125 height 20
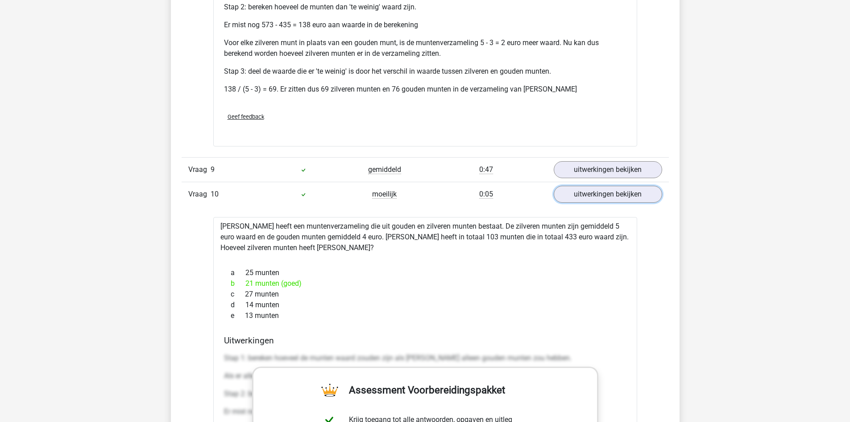
scroll to position [1518, 0]
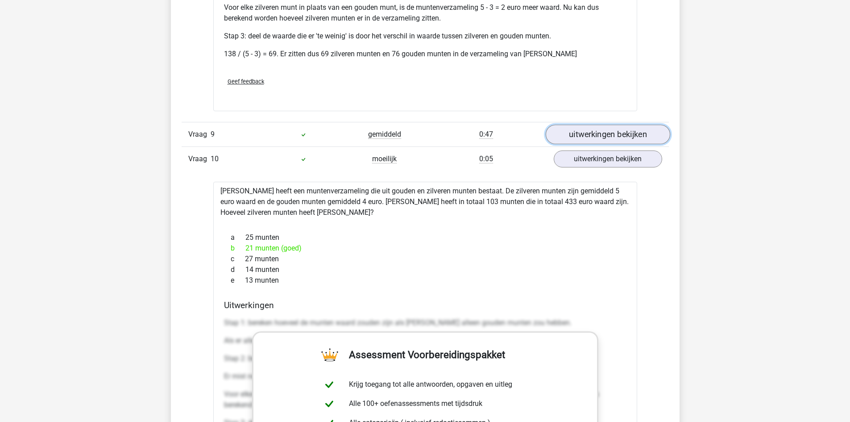
click at [580, 129] on link "uitwerkingen bekijken" at bounding box center [607, 135] width 125 height 20
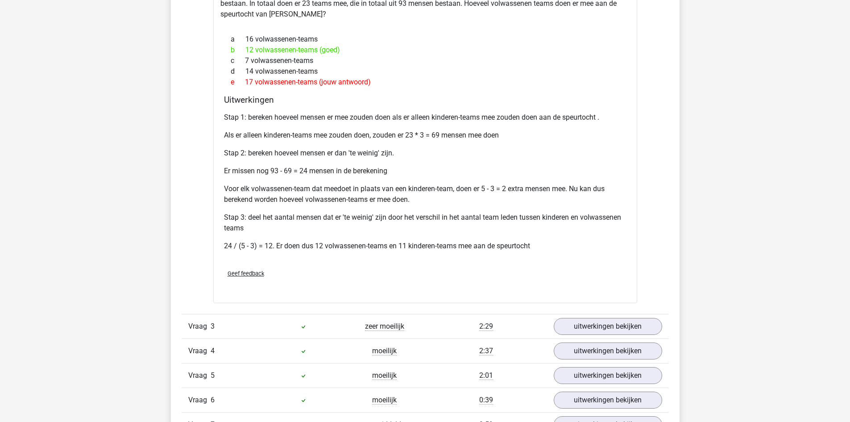
scroll to position [580, 0]
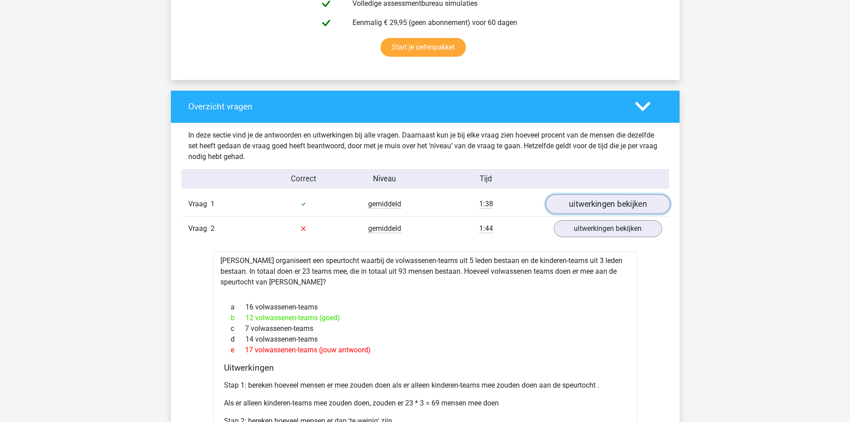
click at [606, 206] on link "uitwerkingen bekijken" at bounding box center [607, 204] width 125 height 20
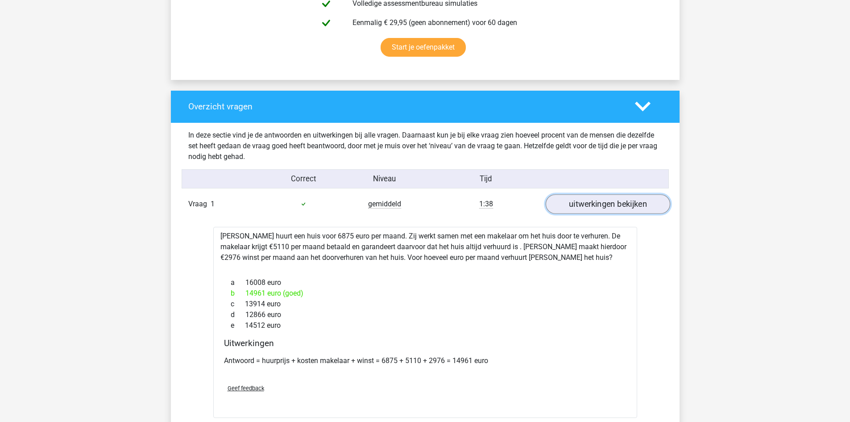
click at [620, 208] on link "uitwerkingen bekijken" at bounding box center [607, 204] width 125 height 20
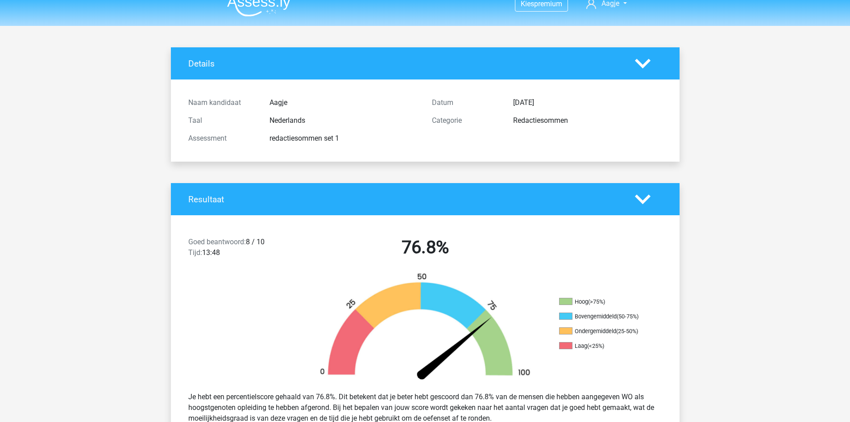
scroll to position [0, 0]
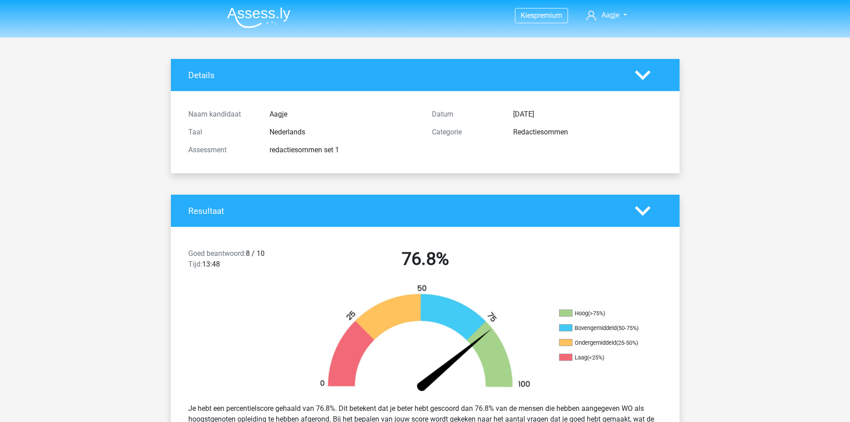
click at [260, 21] on img at bounding box center [258, 17] width 63 height 21
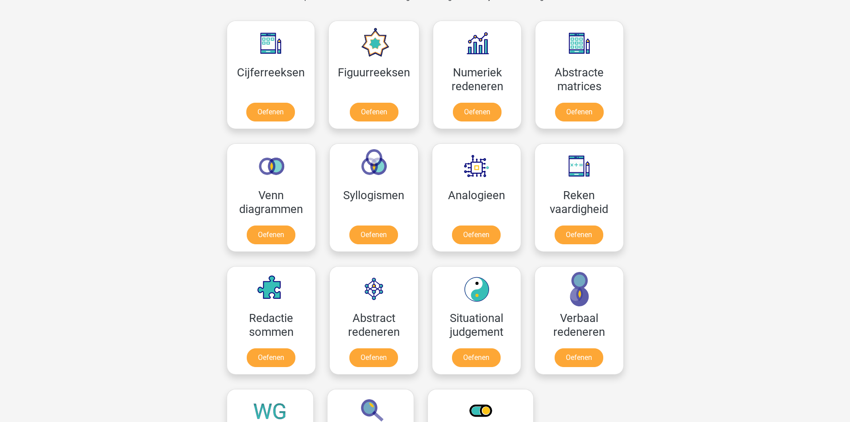
scroll to position [402, 0]
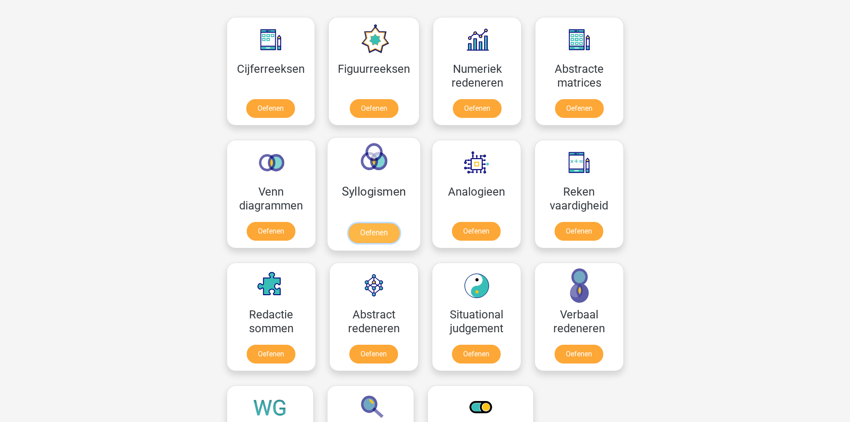
click at [373, 231] on link "Oefenen" at bounding box center [373, 233] width 51 height 20
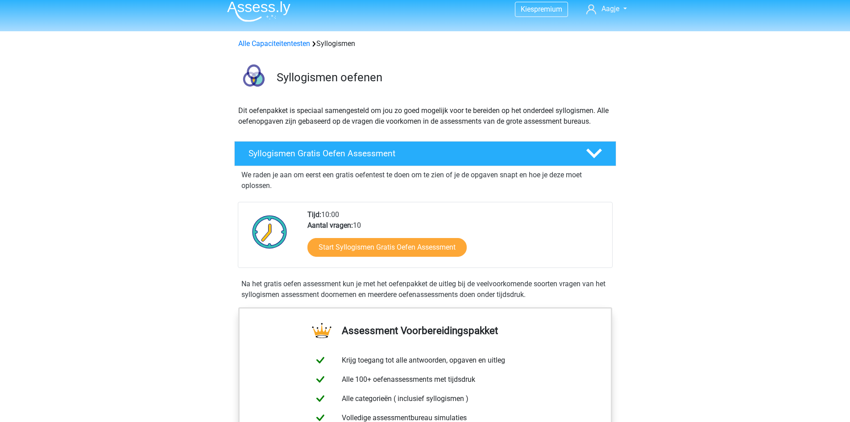
scroll to position [89, 0]
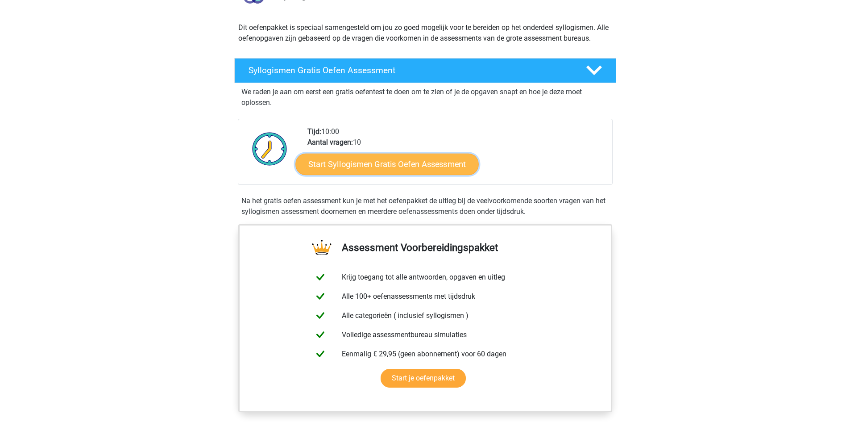
click at [390, 167] on link "Start Syllogismen Gratis Oefen Assessment" at bounding box center [386, 163] width 183 height 21
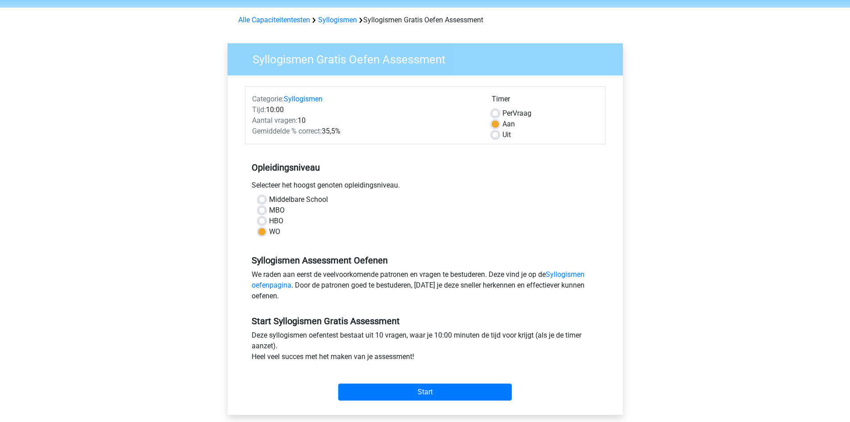
scroll to position [45, 0]
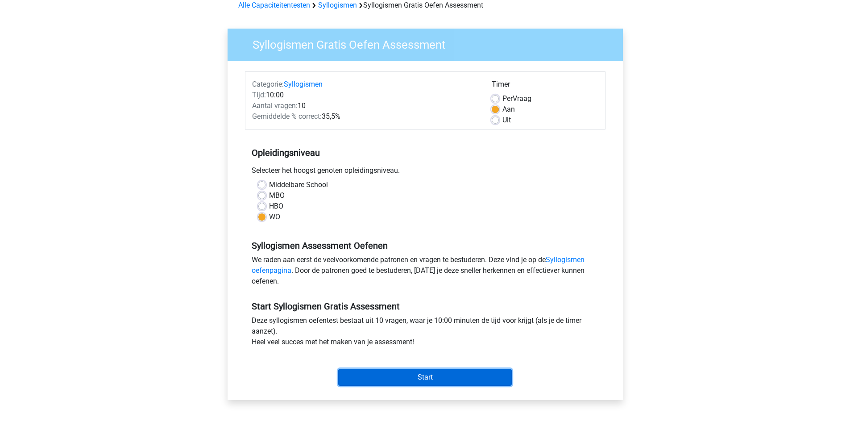
click at [466, 376] on input "Start" at bounding box center [425, 377] width 174 height 17
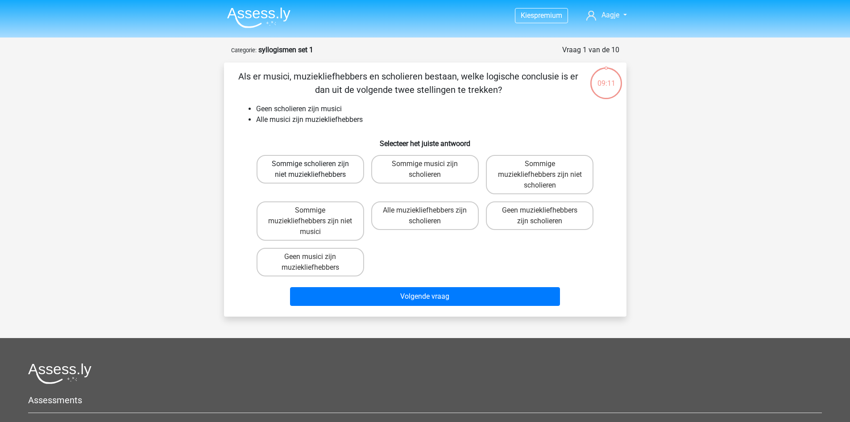
click at [328, 168] on label "Sommige scholieren zijn niet muziekliefhebbers" at bounding box center [311, 169] width 108 height 29
click at [316, 168] on input "Sommige scholieren zijn niet muziekliefhebbers" at bounding box center [313, 167] width 6 height 6
radio input "true"
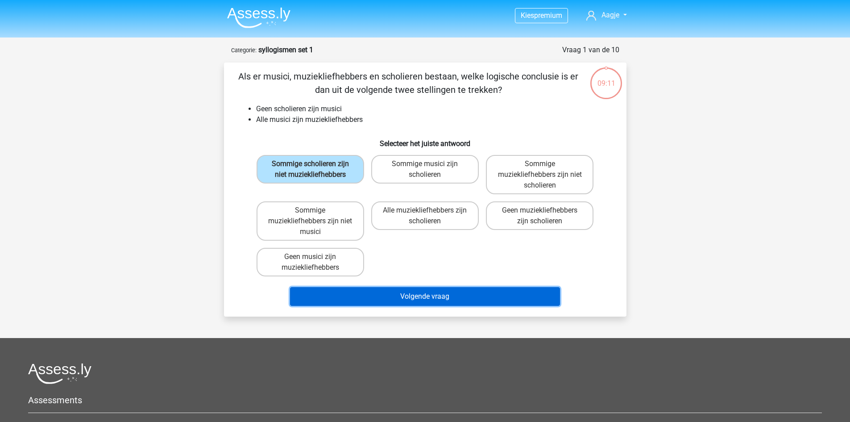
click at [400, 292] on button "Volgende vraag" at bounding box center [425, 296] width 270 height 19
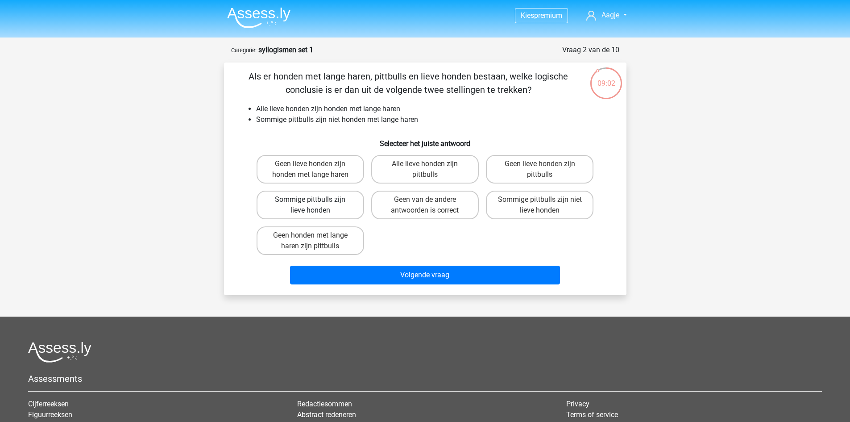
click at [323, 200] on label "Sommige pittbulls zijn lieve honden" at bounding box center [311, 205] width 108 height 29
click at [316, 200] on input "Sommige pittbulls zijn lieve honden" at bounding box center [313, 203] width 6 height 6
radio input "true"
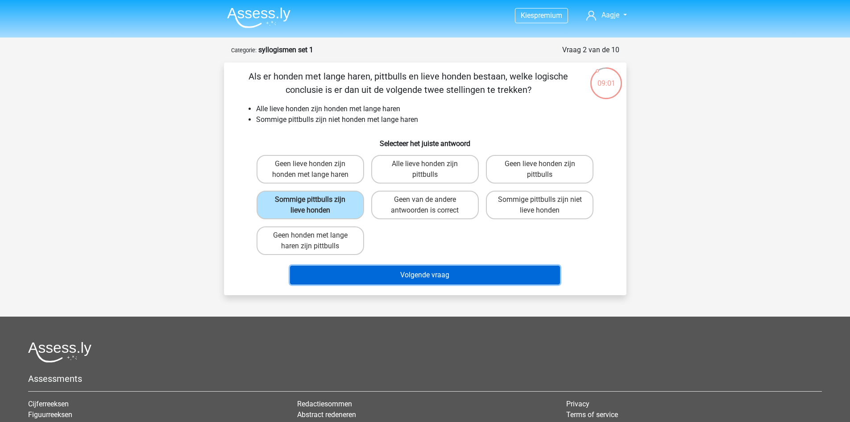
click at [387, 275] on button "Volgende vraag" at bounding box center [425, 275] width 270 height 19
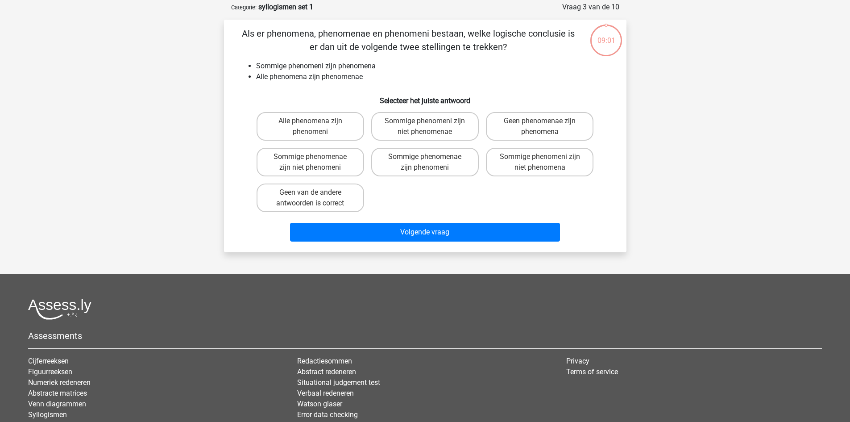
scroll to position [45, 0]
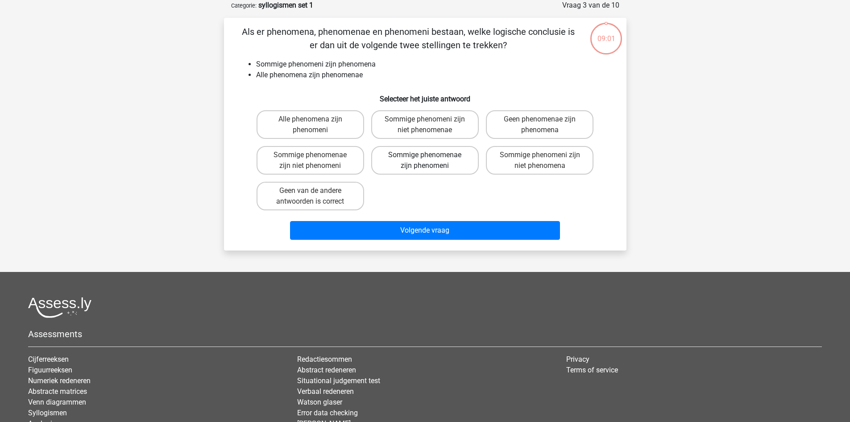
click at [417, 154] on label "Sommige phenomenae zijn phenomeni" at bounding box center [425, 160] width 108 height 29
click at [425, 155] on input "Sommige phenomenae zijn phenomeni" at bounding box center [428, 158] width 6 height 6
radio input "true"
click at [433, 217] on div "Volgende vraag" at bounding box center [425, 228] width 374 height 29
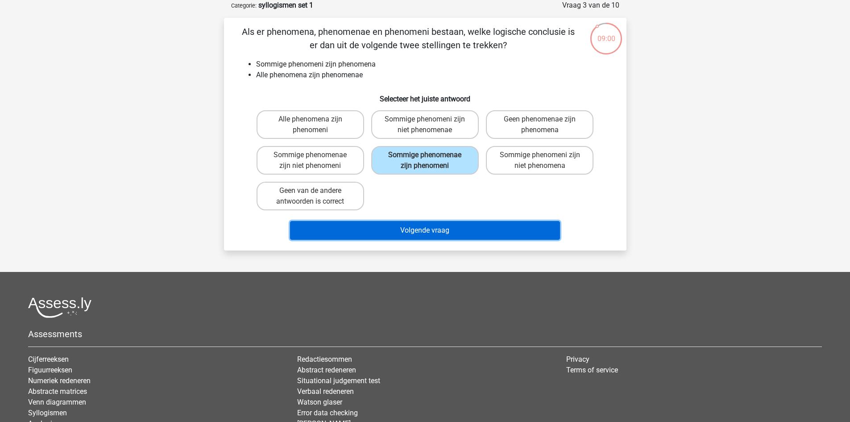
drag, startPoint x: 434, startPoint y: 228, endPoint x: 451, endPoint y: 214, distance: 21.9
click at [434, 228] on button "Volgende vraag" at bounding box center [425, 230] width 270 height 19
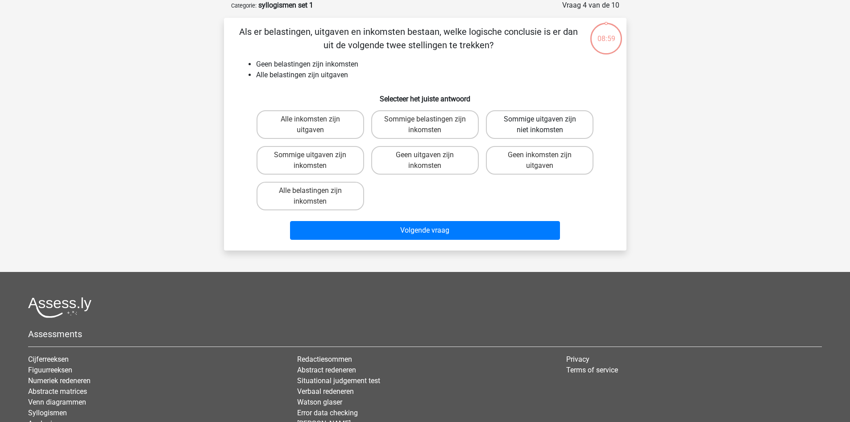
click at [522, 125] on label "Sommige uitgaven zijn niet inkomsten" at bounding box center [540, 124] width 108 height 29
click at [540, 125] on input "Sommige uitgaven zijn niet inkomsten" at bounding box center [543, 122] width 6 height 6
radio input "true"
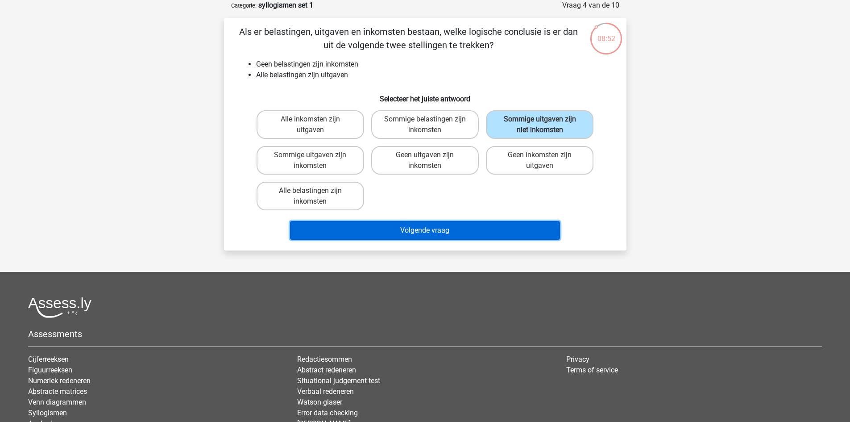
click at [469, 226] on button "Volgende vraag" at bounding box center [425, 230] width 270 height 19
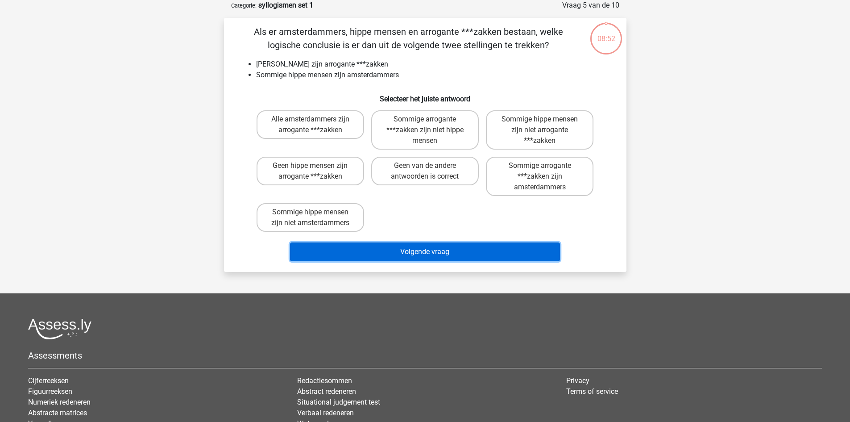
click at [443, 252] on button "Volgende vraag" at bounding box center [425, 251] width 270 height 19
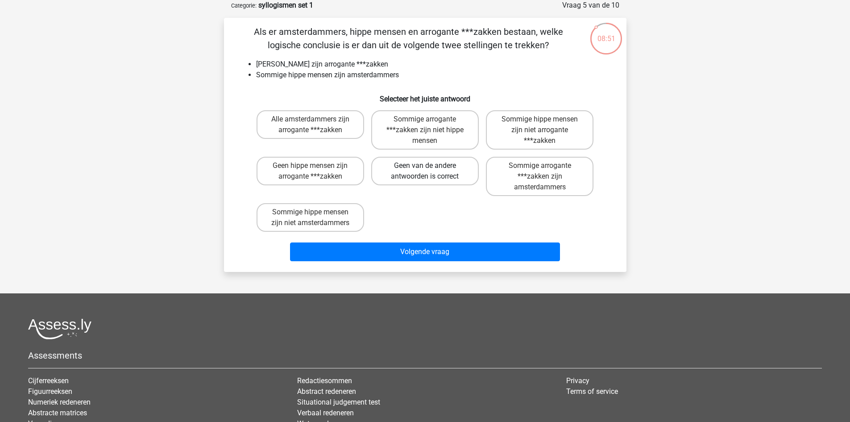
click at [420, 173] on label "Geen van de andere antwoorden is correct" at bounding box center [425, 171] width 108 height 29
click at [425, 171] on input "Geen van de andere antwoorden is correct" at bounding box center [428, 169] width 6 height 6
radio input "true"
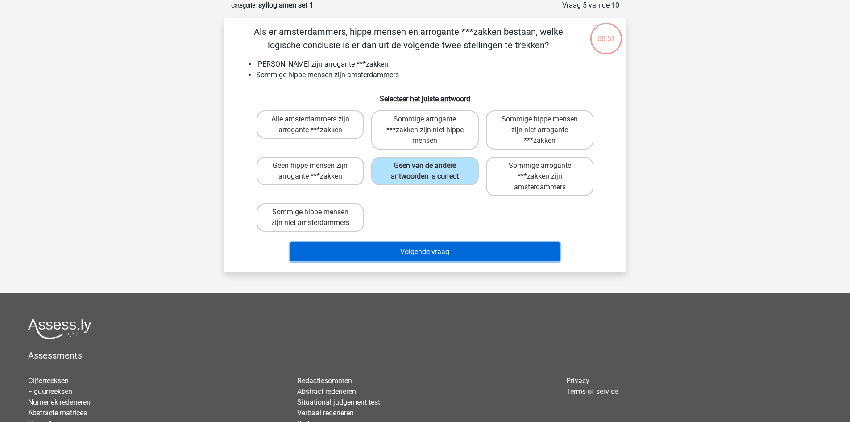
click at [403, 249] on button "Volgende vraag" at bounding box center [425, 251] width 270 height 19
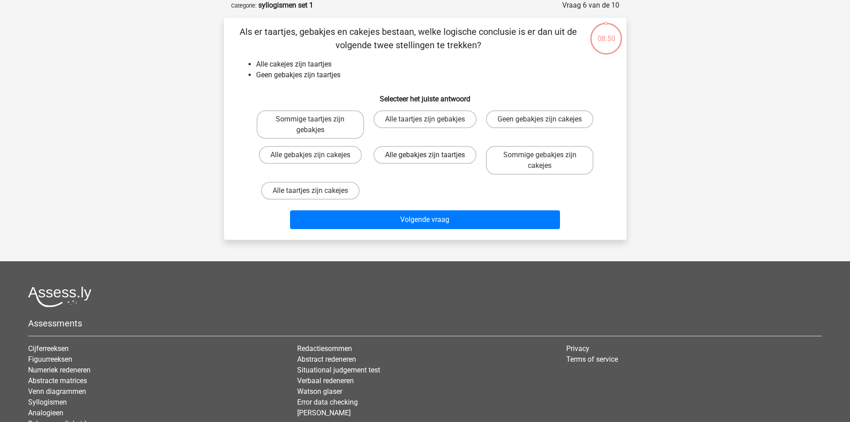
click at [426, 150] on label "Alle gebakjes zijn taartjes" at bounding box center [425, 155] width 103 height 18
click at [426, 155] on input "Alle gebakjes zijn taartjes" at bounding box center [428, 158] width 6 height 6
radio input "true"
click at [428, 243] on div "Kies premium Aagje aagje-goselink@hotmail.com" at bounding box center [425, 225] width 850 height 541
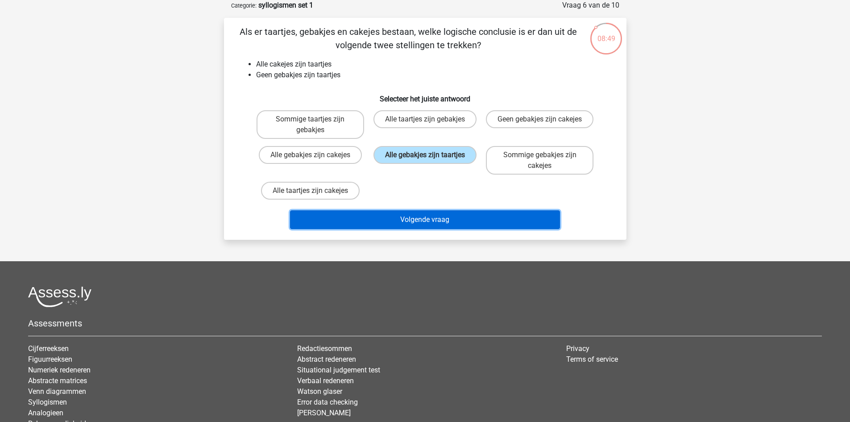
click at [430, 228] on button "Volgende vraag" at bounding box center [425, 219] width 270 height 19
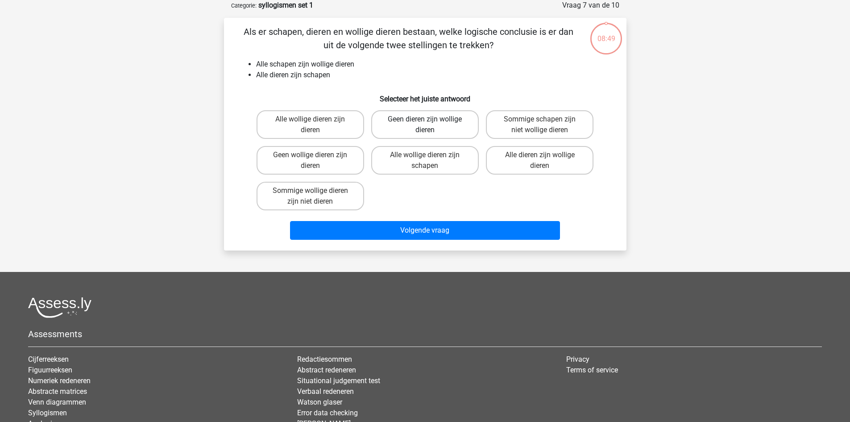
click at [423, 128] on label "Geen dieren zijn wollige dieren" at bounding box center [425, 124] width 108 height 29
click at [425, 125] on input "Geen dieren zijn wollige dieren" at bounding box center [428, 122] width 6 height 6
radio input "true"
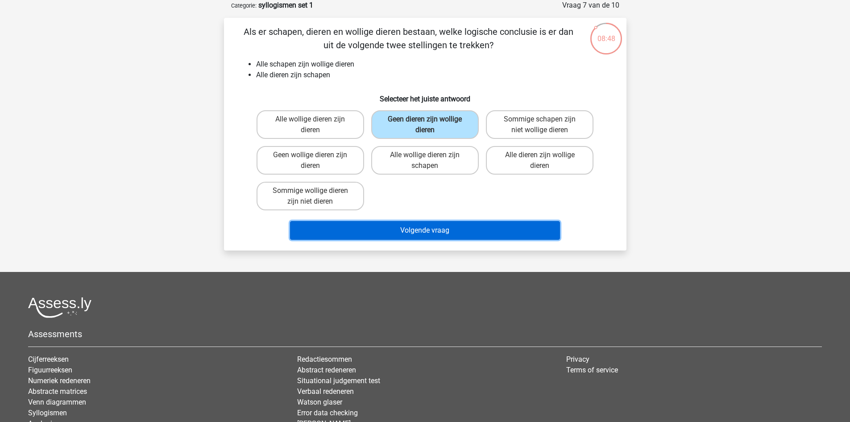
click at [439, 229] on button "Volgende vraag" at bounding box center [425, 230] width 270 height 19
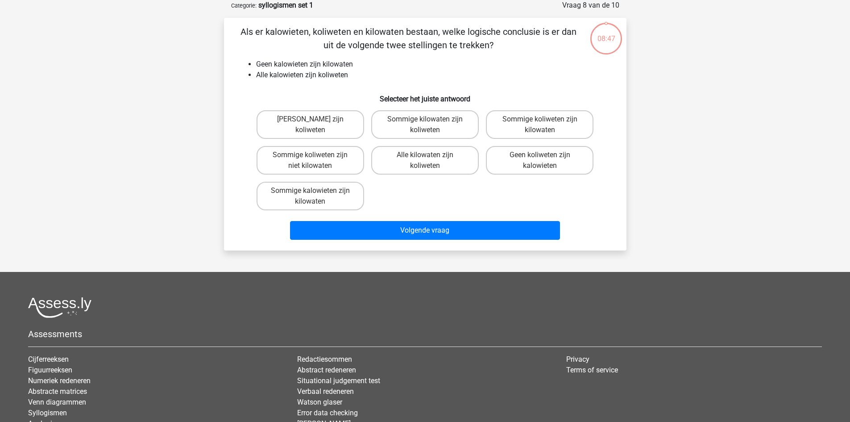
drag, startPoint x: 504, startPoint y: 156, endPoint x: 453, endPoint y: 216, distance: 78.9
click at [504, 156] on label "Geen koliweten zijn kalowieten" at bounding box center [540, 160] width 108 height 29
click at [540, 156] on input "Geen koliweten zijn kalowieten" at bounding box center [543, 158] width 6 height 6
radio input "true"
click at [436, 242] on div "Volgende vraag" at bounding box center [425, 232] width 345 height 22
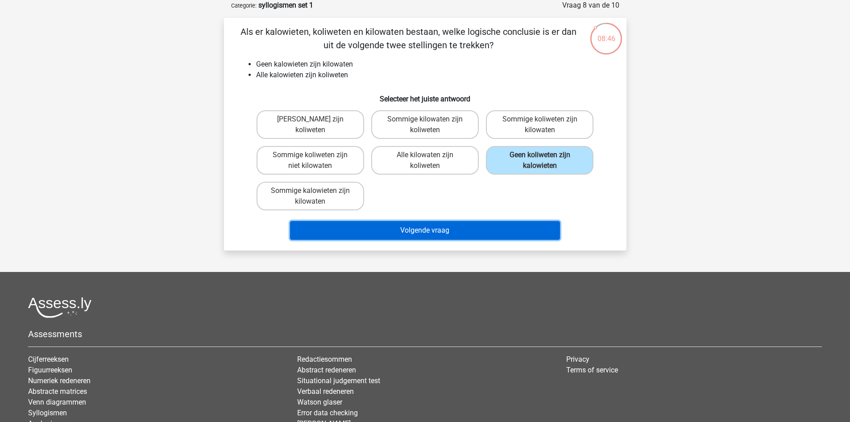
click at [439, 232] on button "Volgende vraag" at bounding box center [425, 230] width 270 height 19
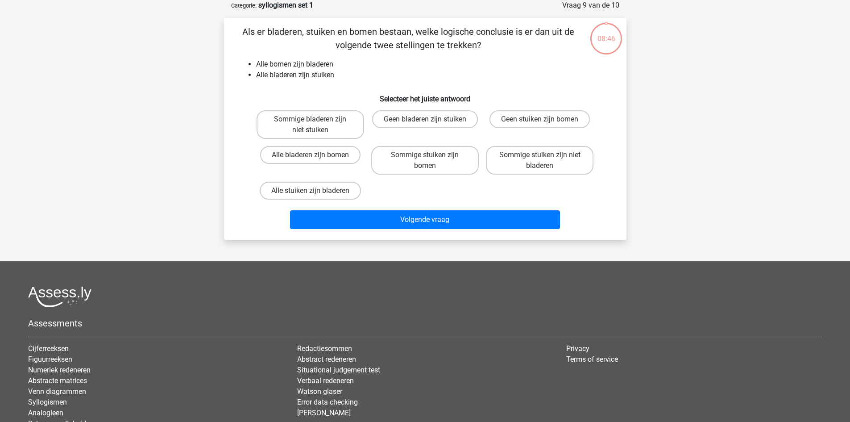
drag, startPoint x: 416, startPoint y: 137, endPoint x: 417, endPoint y: 131, distance: 6.8
click at [416, 137] on div "Geen bladeren zijn stuiken" at bounding box center [425, 124] width 108 height 29
click at [419, 113] on label "Geen bladeren zijn stuiken" at bounding box center [425, 119] width 106 height 18
click at [425, 119] on input "Geen bladeren zijn stuiken" at bounding box center [428, 122] width 6 height 6
radio input "true"
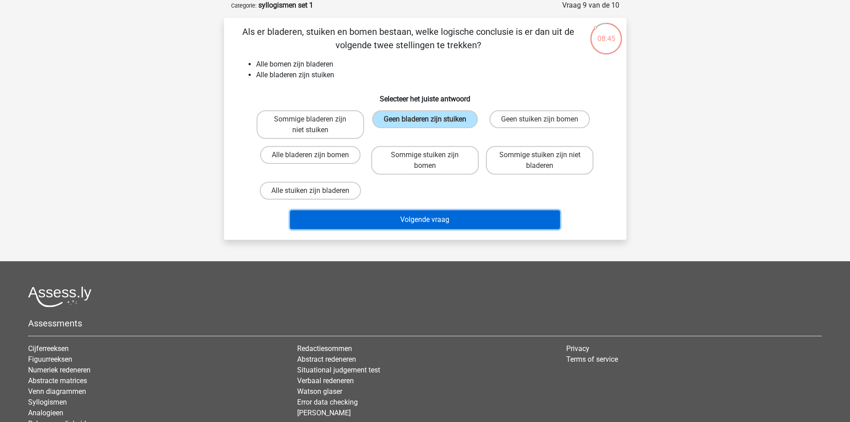
click at [425, 222] on button "Volgende vraag" at bounding box center [425, 219] width 270 height 19
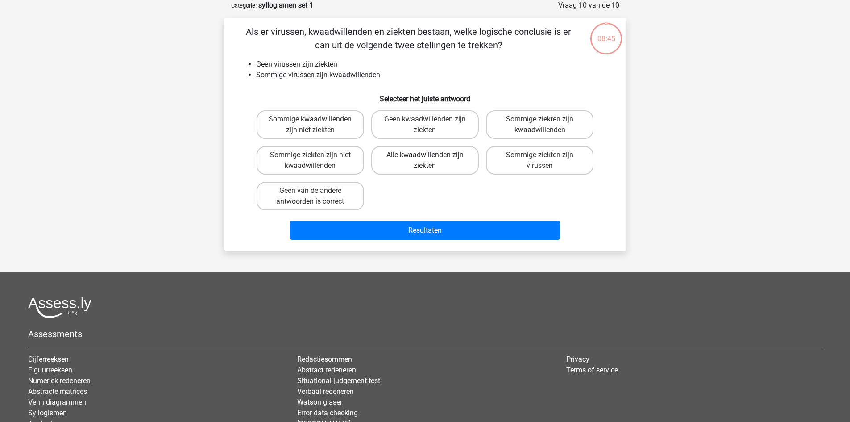
click at [434, 154] on label "Alle kwaadwillenden zijn ziekten" at bounding box center [425, 160] width 108 height 29
click at [431, 155] on input "Alle kwaadwillenden zijn ziekten" at bounding box center [428, 158] width 6 height 6
radio input "true"
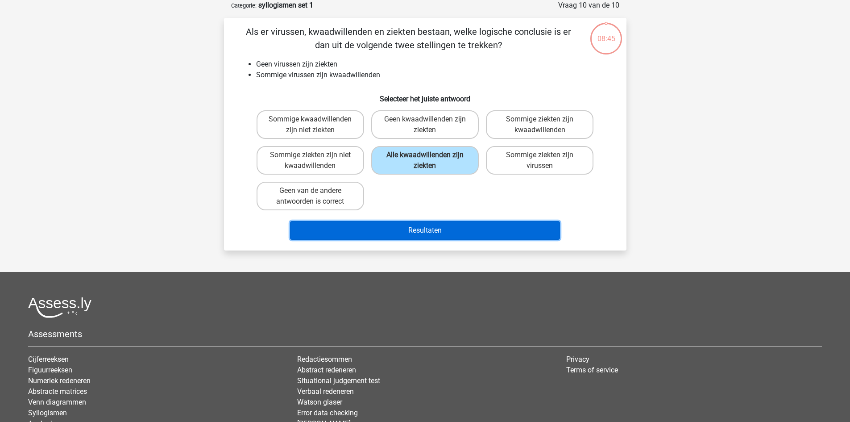
click at [375, 233] on button "Resultaten" at bounding box center [425, 230] width 270 height 19
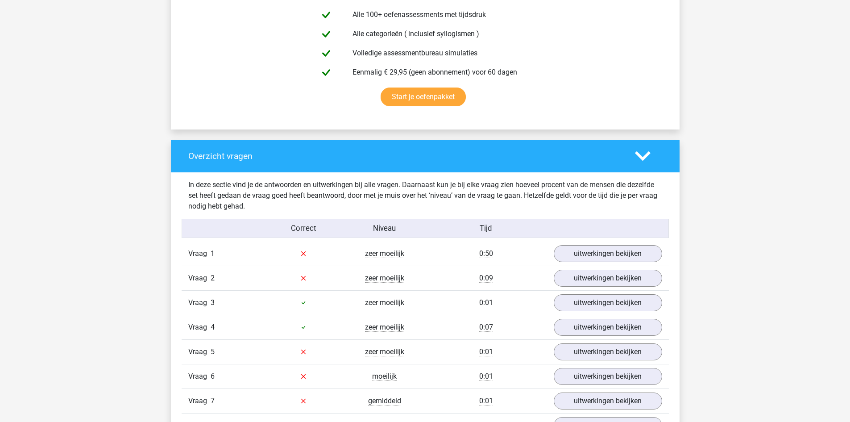
scroll to position [580, 0]
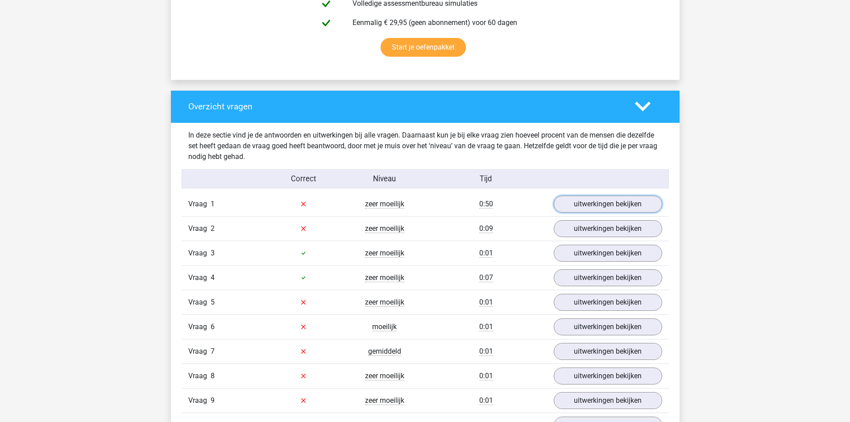
drag, startPoint x: 558, startPoint y: 207, endPoint x: 543, endPoint y: 208, distance: 14.3
click at [558, 207] on link "uitwerkingen bekijken" at bounding box center [608, 204] width 108 height 17
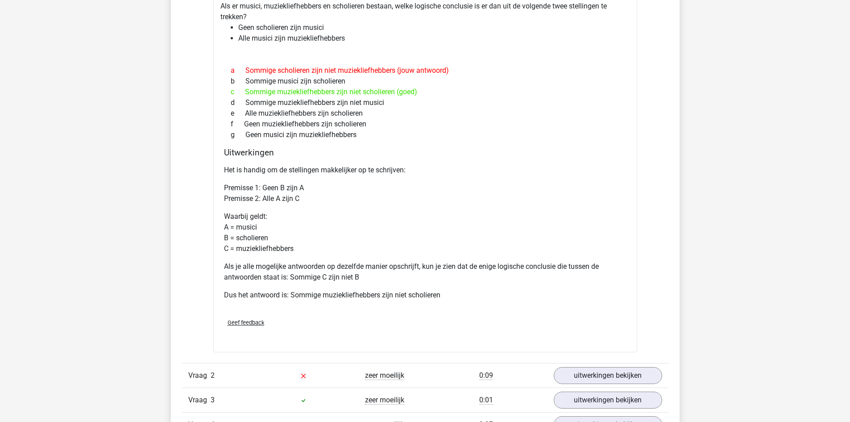
scroll to position [937, 0]
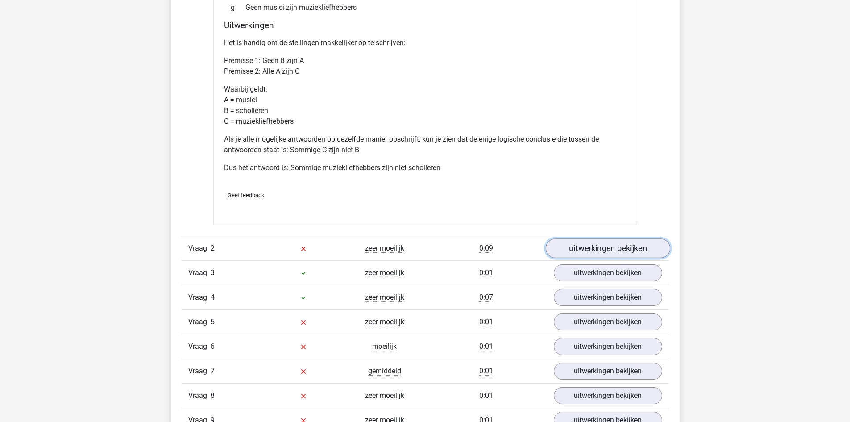
click at [603, 247] on link "uitwerkingen bekijken" at bounding box center [607, 248] width 125 height 20
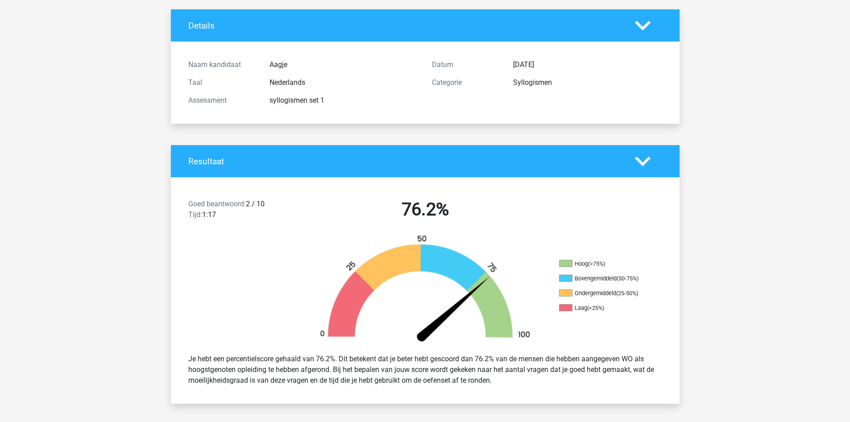
scroll to position [0, 0]
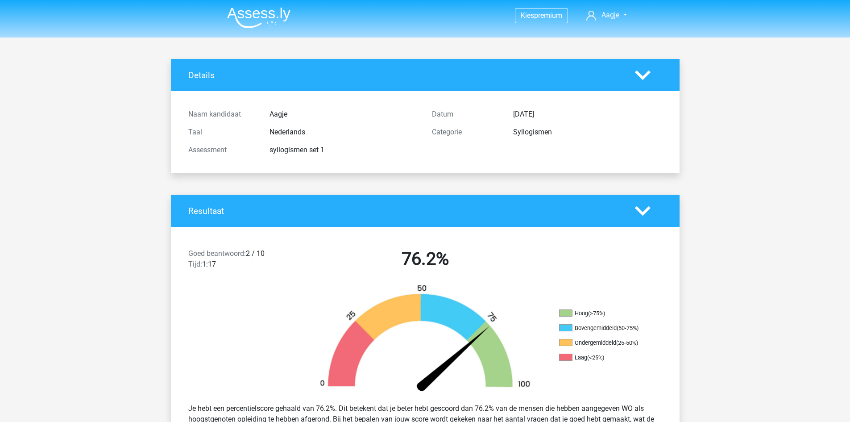
click at [291, 7] on nav "Kies premium Aagje aagje-goselink@hotmail.com" at bounding box center [425, 15] width 411 height 29
click at [282, 12] on img at bounding box center [258, 17] width 63 height 21
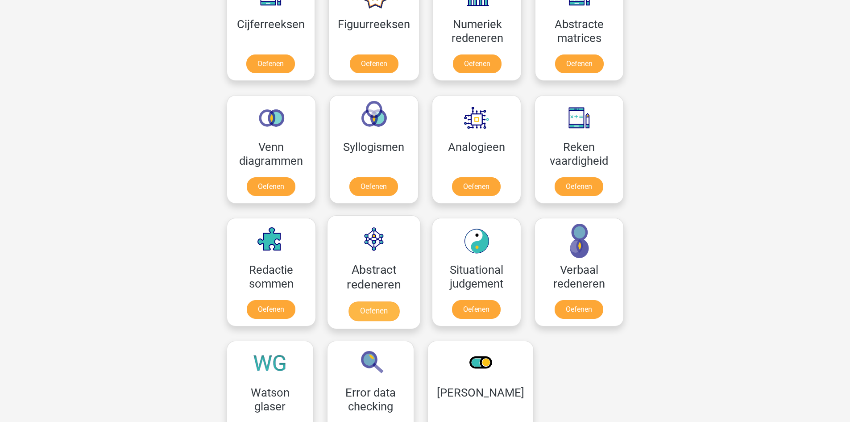
scroll to position [491, 0]
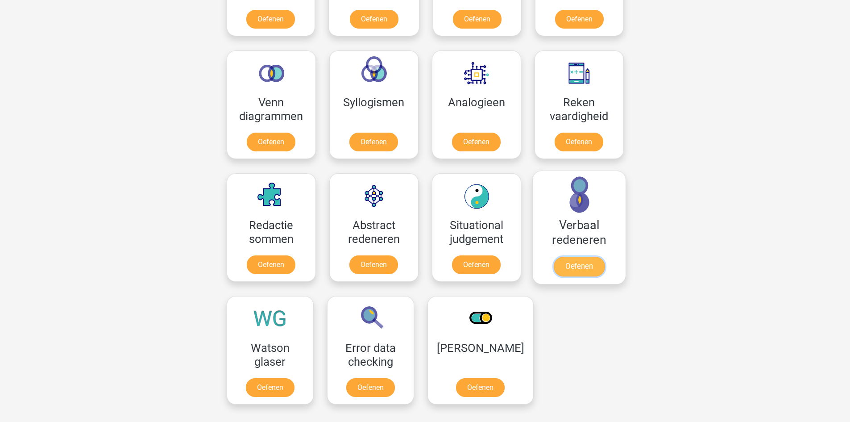
click at [566, 271] on link "Oefenen" at bounding box center [579, 267] width 51 height 20
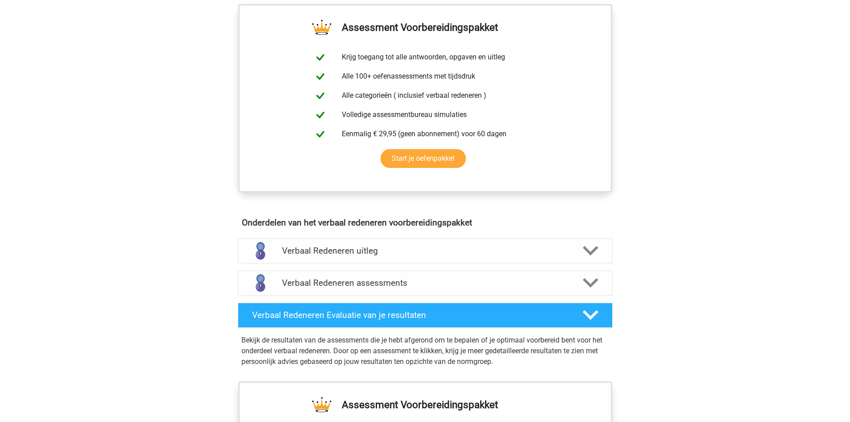
scroll to position [402, 0]
